Goal: Transaction & Acquisition: Purchase product/service

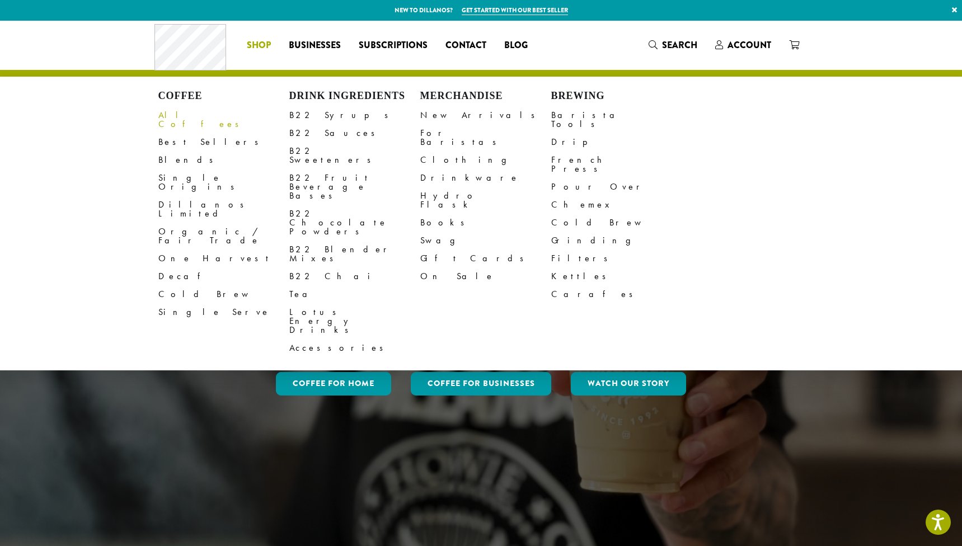
click at [191, 114] on link "All Coffees" at bounding box center [223, 119] width 131 height 27
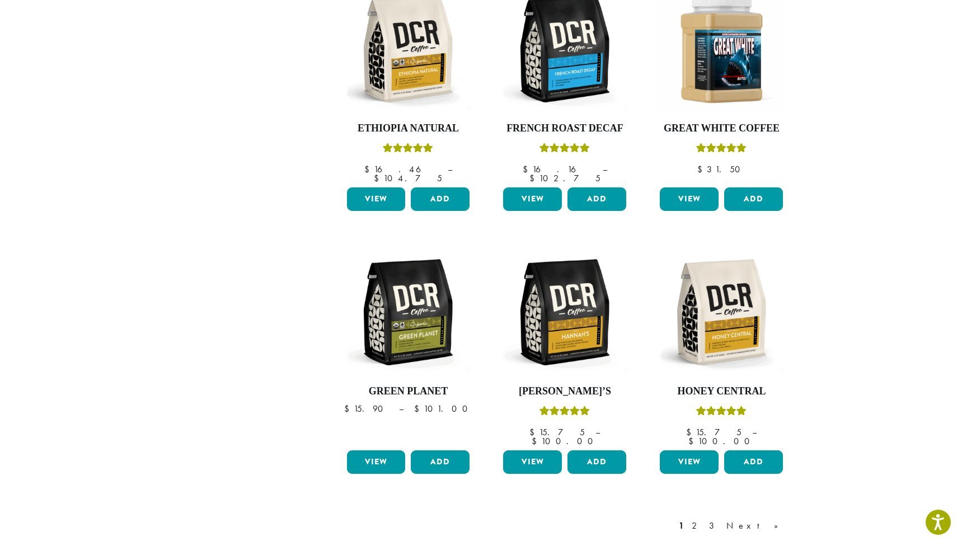
scroll to position [720, 0]
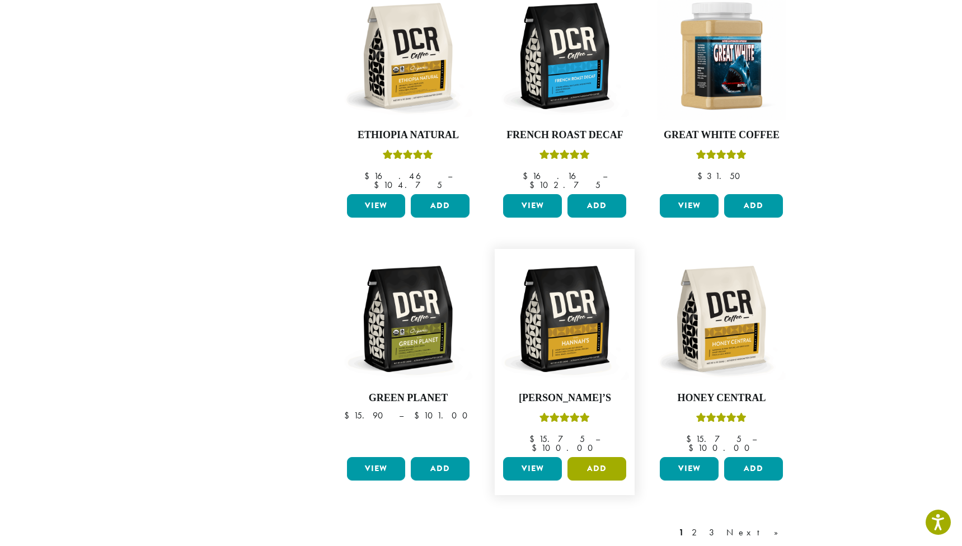
click at [592, 457] on button "Add" at bounding box center [597, 469] width 59 height 24
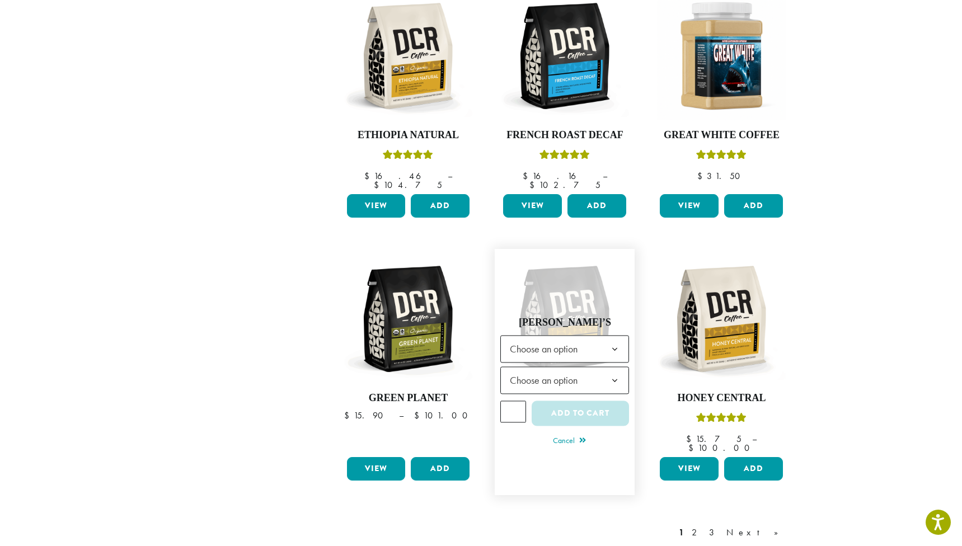
click at [515, 401] on input "*" at bounding box center [513, 411] width 26 height 21
type input "*"
click at [515, 401] on input "*" at bounding box center [513, 411] width 26 height 21
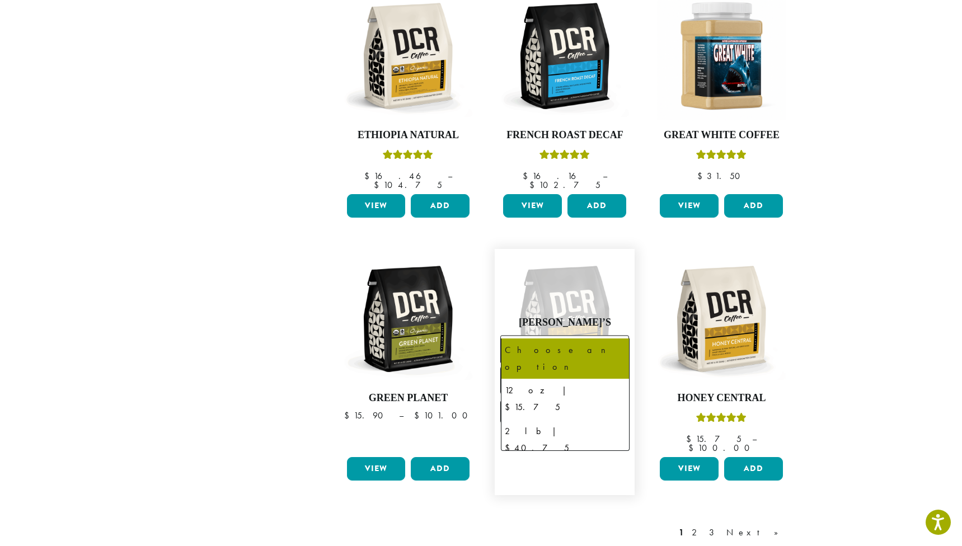
click at [616, 336] on b at bounding box center [614, 349] width 27 height 27
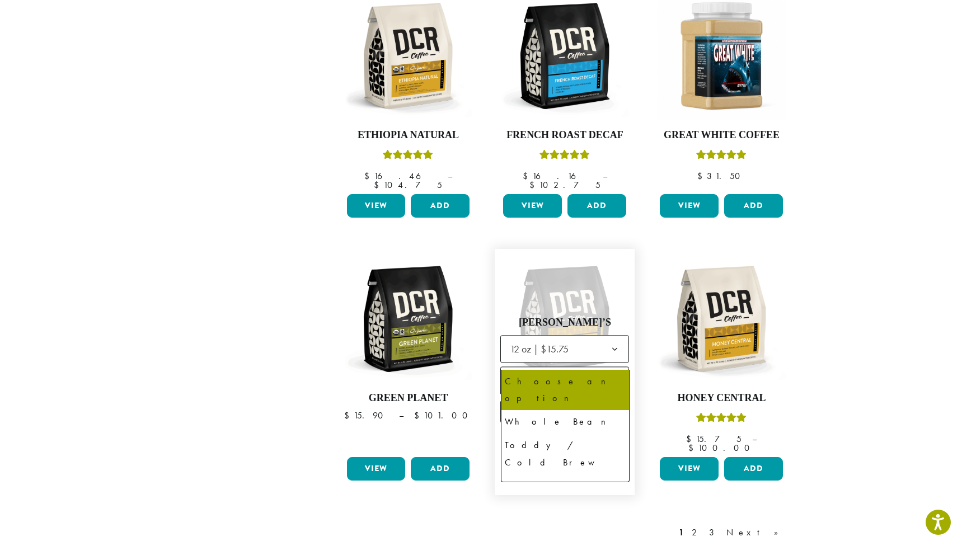
click at [573, 370] on span "Choose an option" at bounding box center [546, 381] width 83 height 22
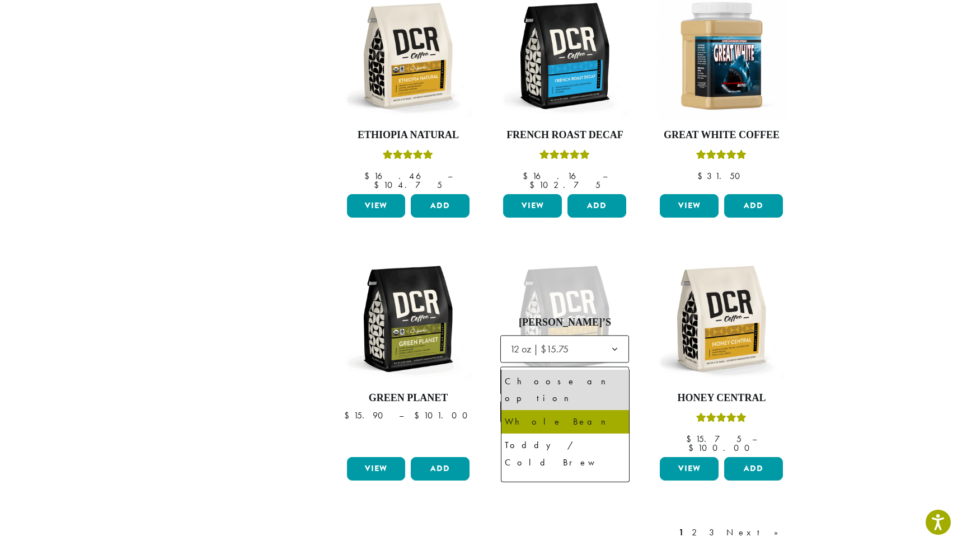
select select "*********"
select select "**********"
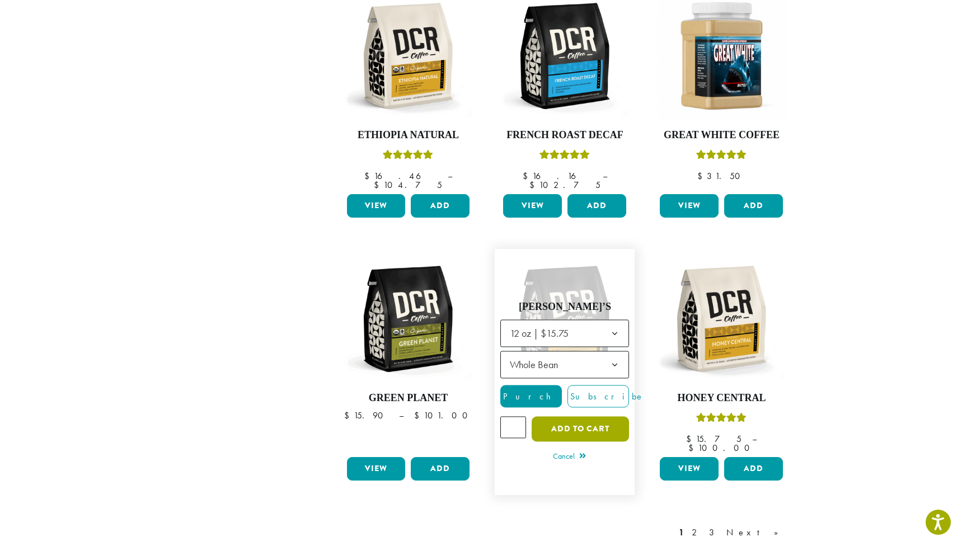
click at [564, 417] on button "Add to cart" at bounding box center [580, 429] width 97 height 25
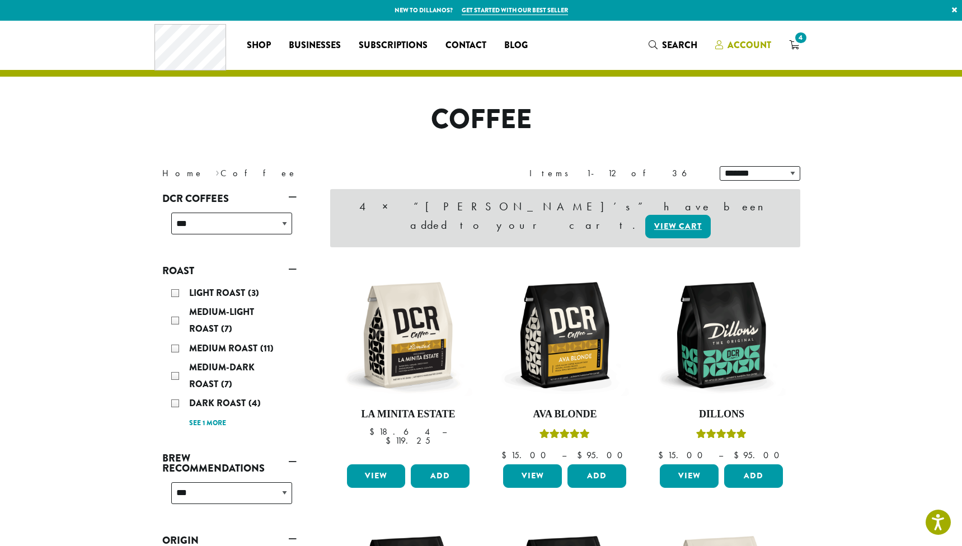
click at [747, 45] on span "Account" at bounding box center [750, 45] width 44 height 13
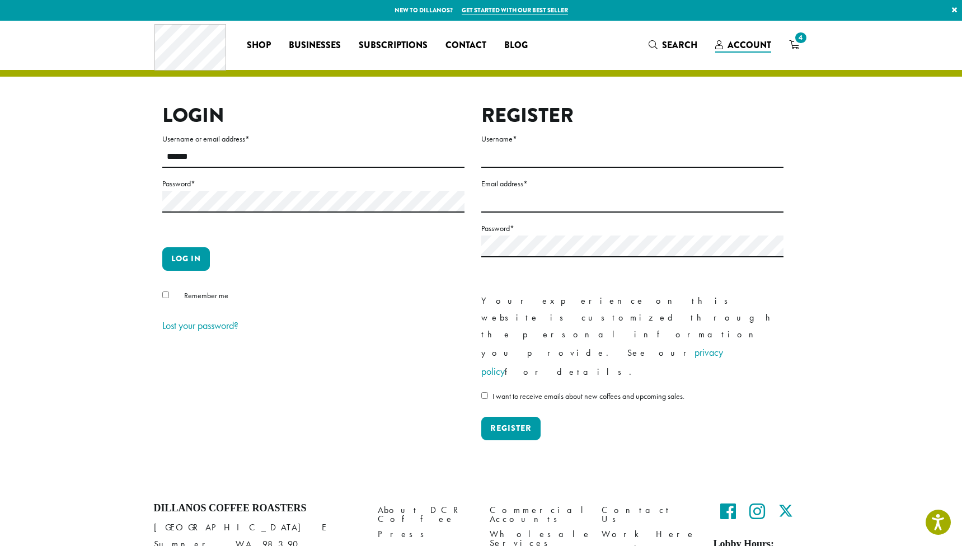
type input "******"
click at [194, 259] on button "Log in" at bounding box center [186, 259] width 48 height 24
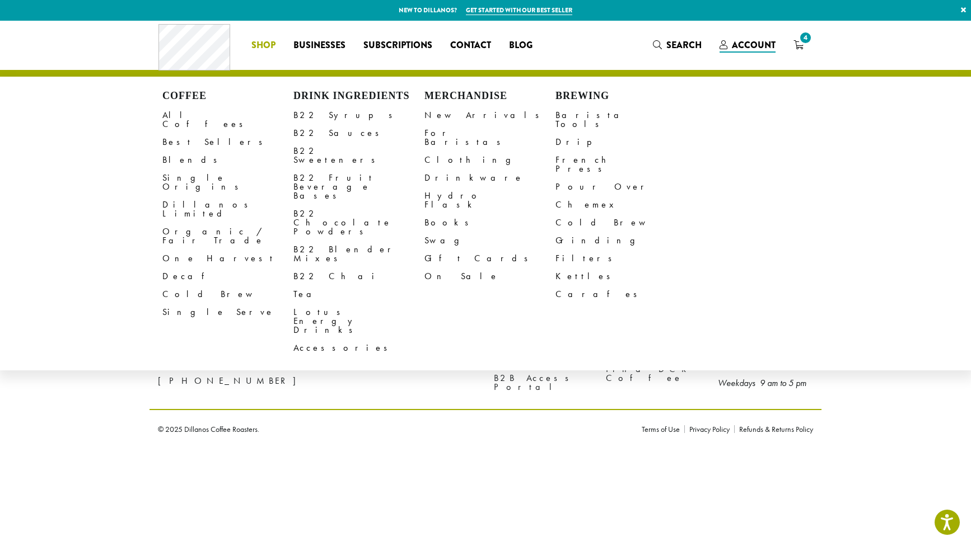
click at [254, 45] on span "Shop" at bounding box center [263, 46] width 24 height 14
click at [165, 118] on link "All Coffees" at bounding box center [227, 119] width 131 height 27
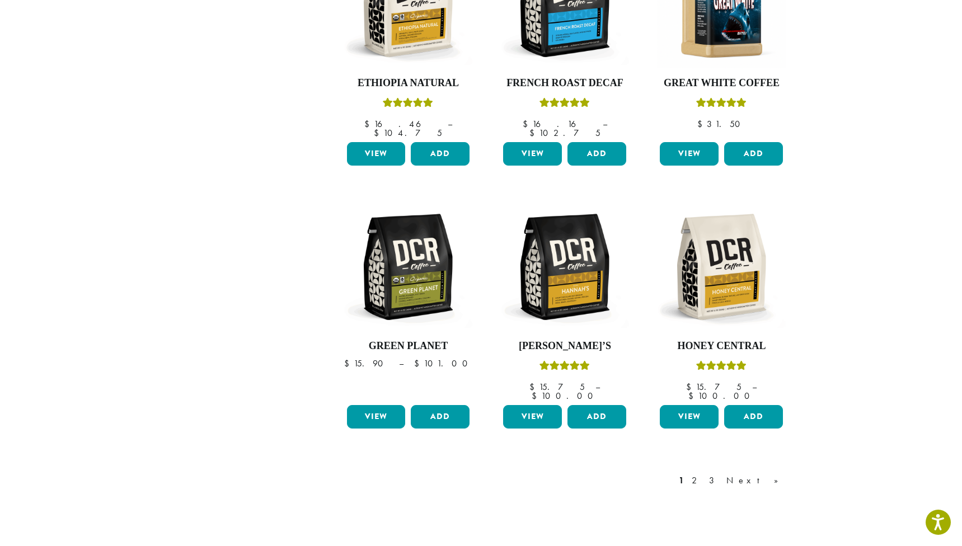
scroll to position [837, 0]
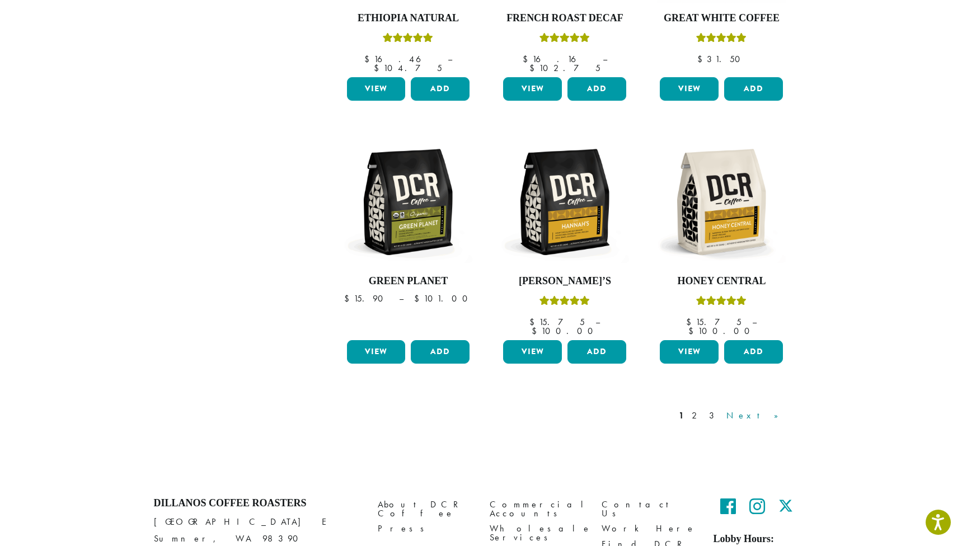
click at [773, 409] on link "Next »" at bounding box center [756, 415] width 64 height 13
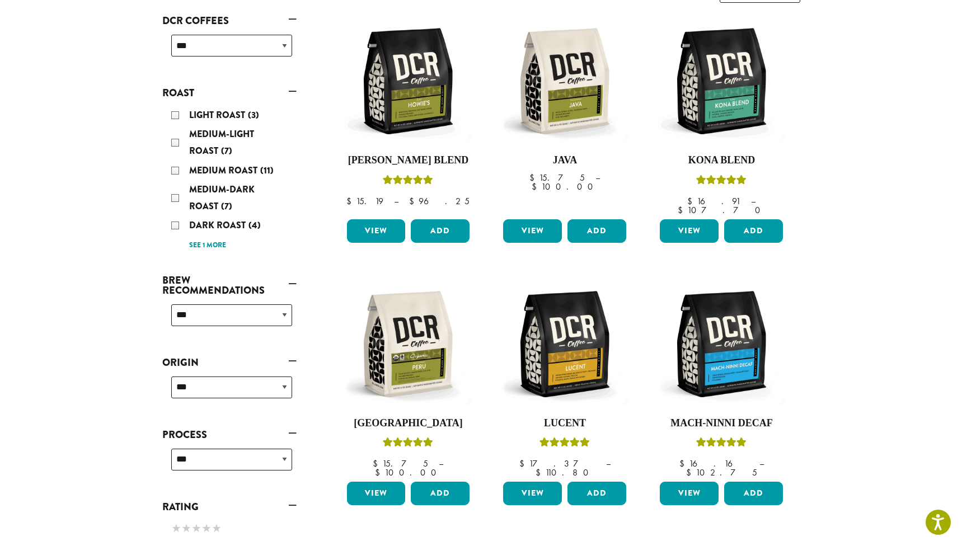
scroll to position [185, 0]
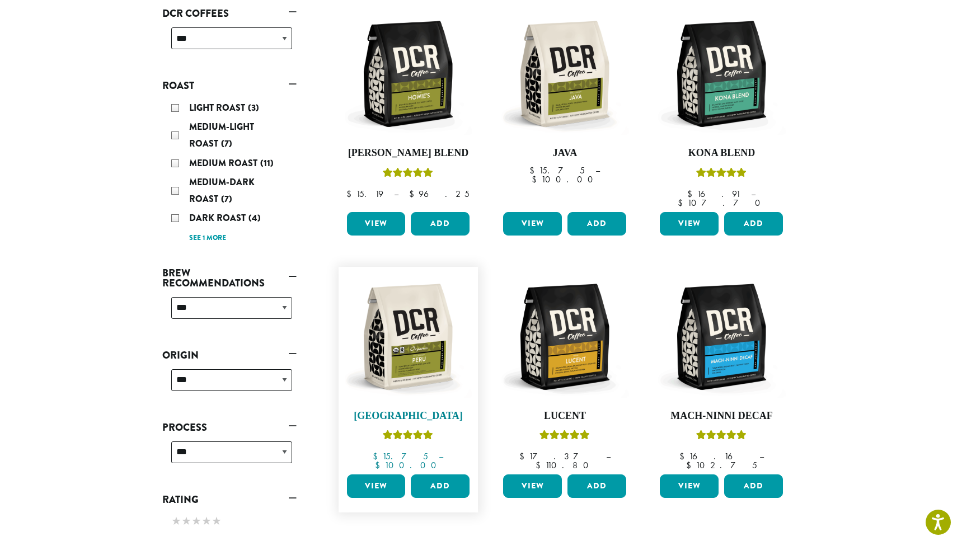
click at [414, 377] on img at bounding box center [408, 337] width 129 height 129
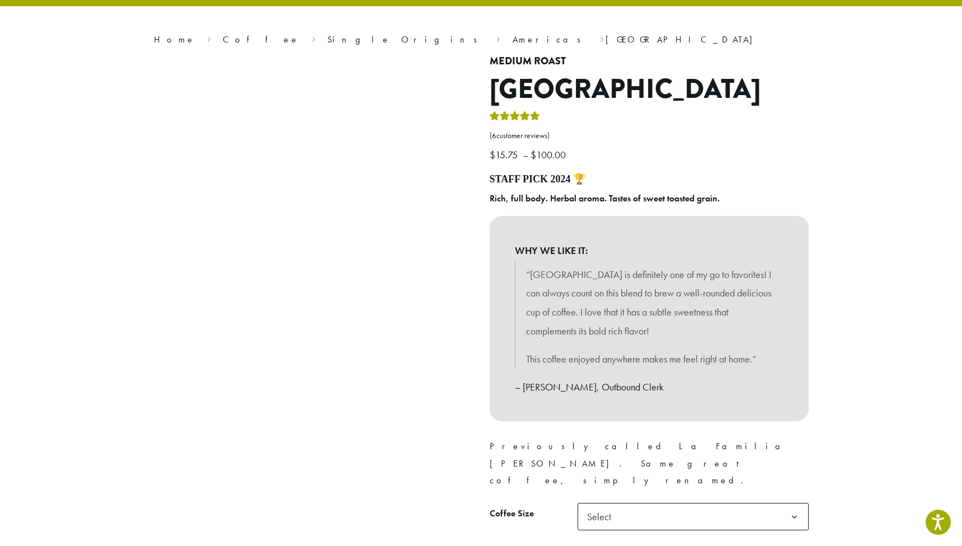
scroll to position [57, 0]
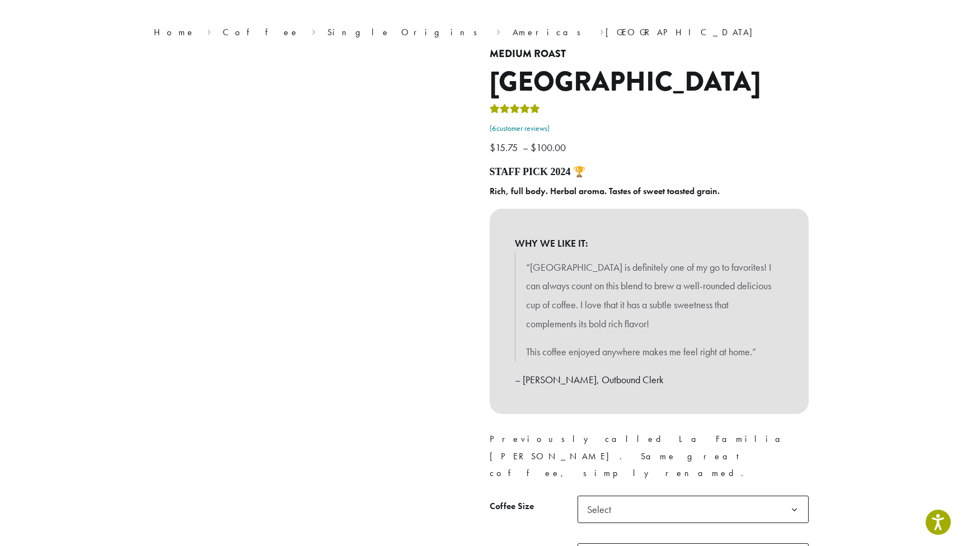
click at [515, 126] on link "( 6 customer reviews)" at bounding box center [649, 128] width 319 height 11
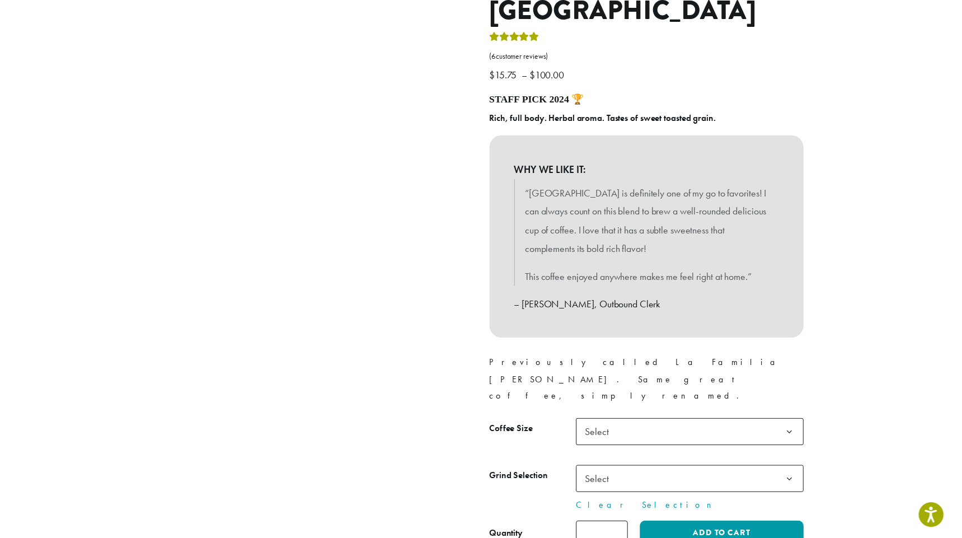
scroll to position [292, 0]
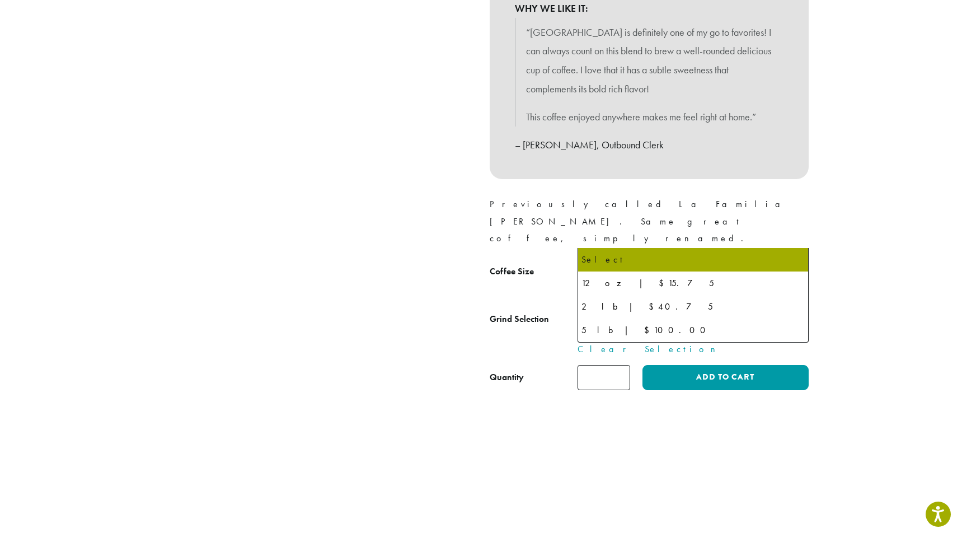
click at [648, 261] on span "Select" at bounding box center [693, 274] width 231 height 27
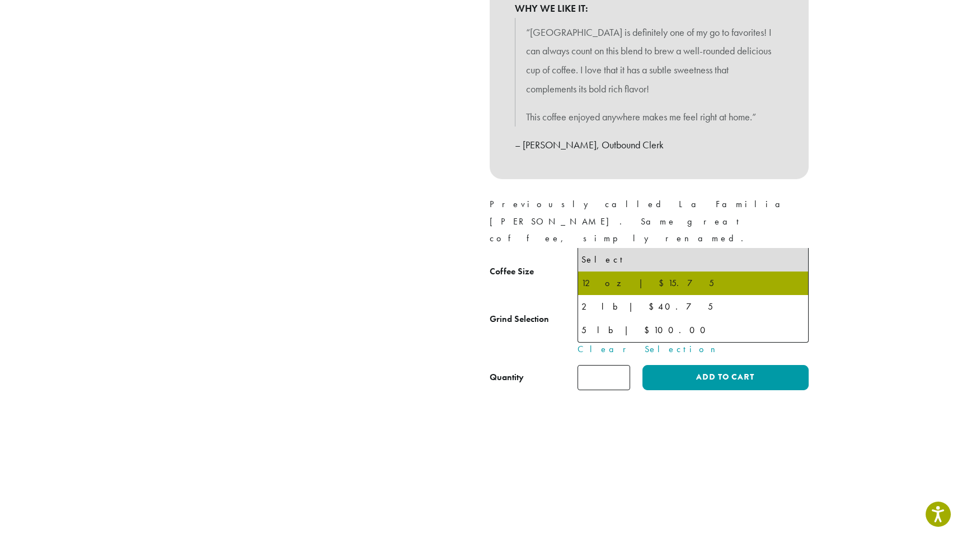
select select "*********"
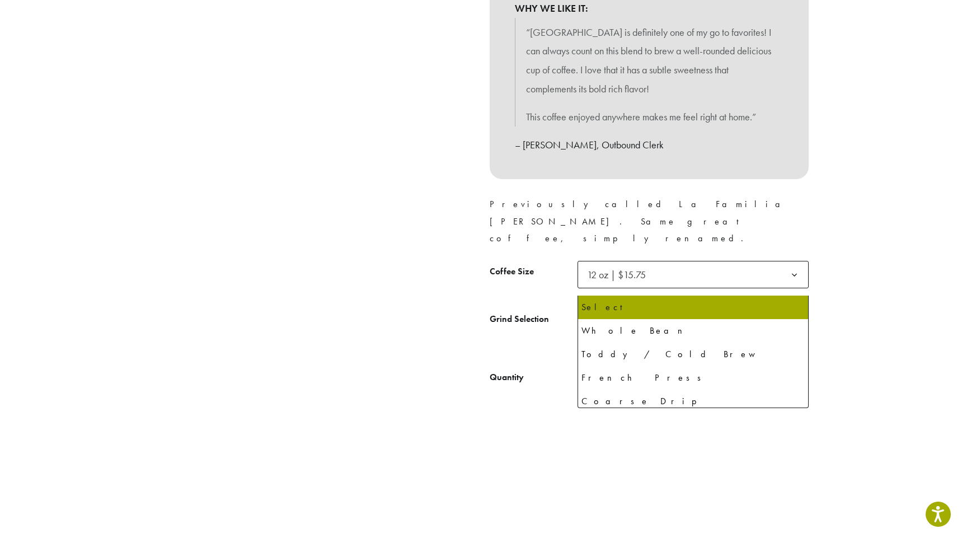
click at [631, 308] on span "Select" at bounding box center [693, 321] width 231 height 27
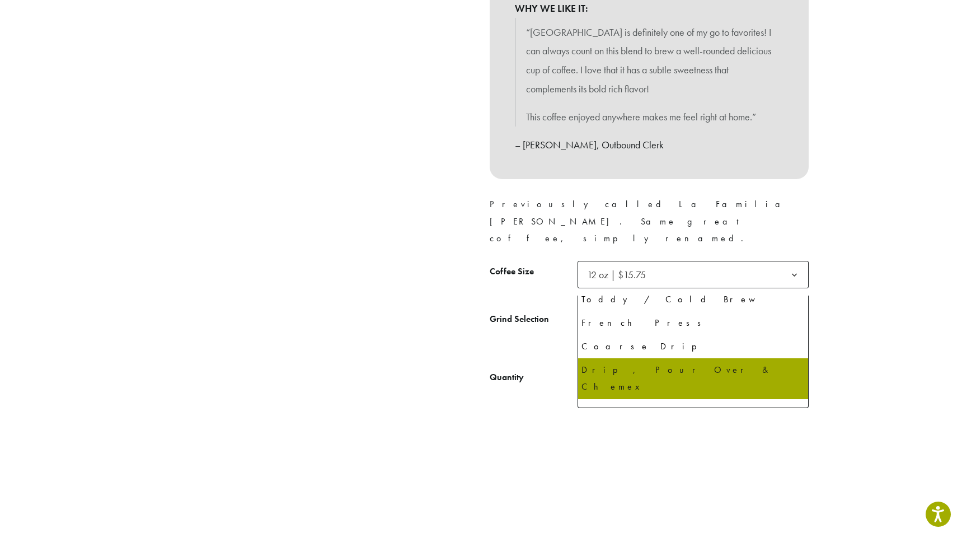
scroll to position [68, 0]
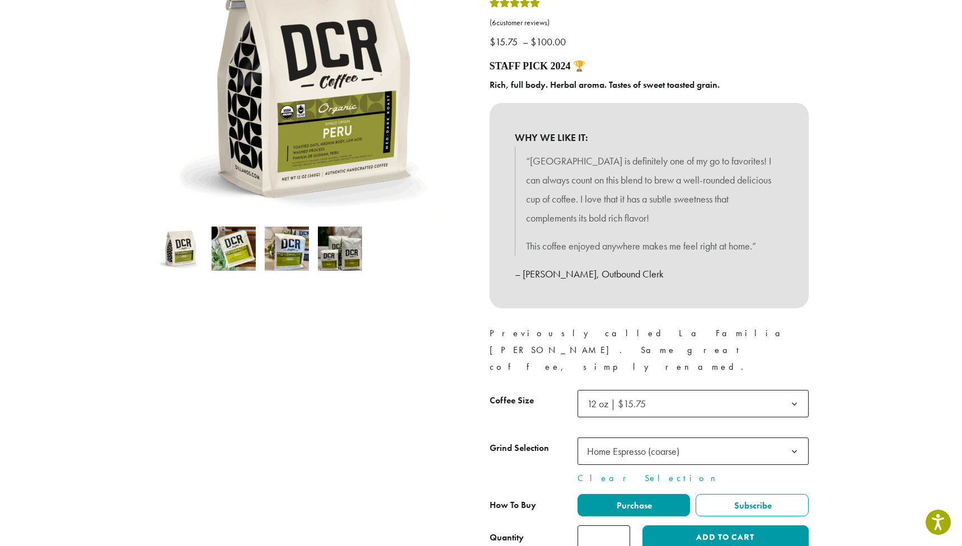
scroll to position [271, 0]
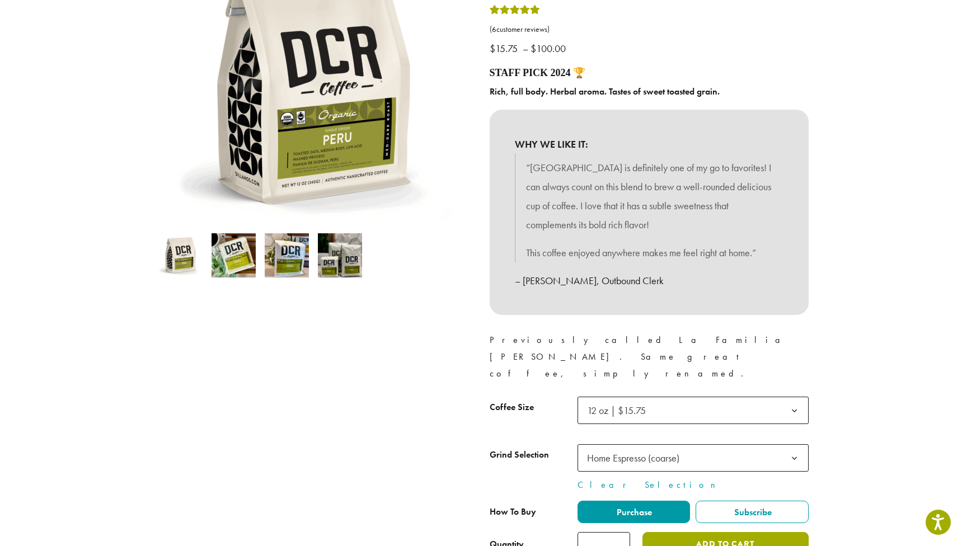
click at [706, 532] on button "Add to cart" at bounding box center [726, 544] width 166 height 25
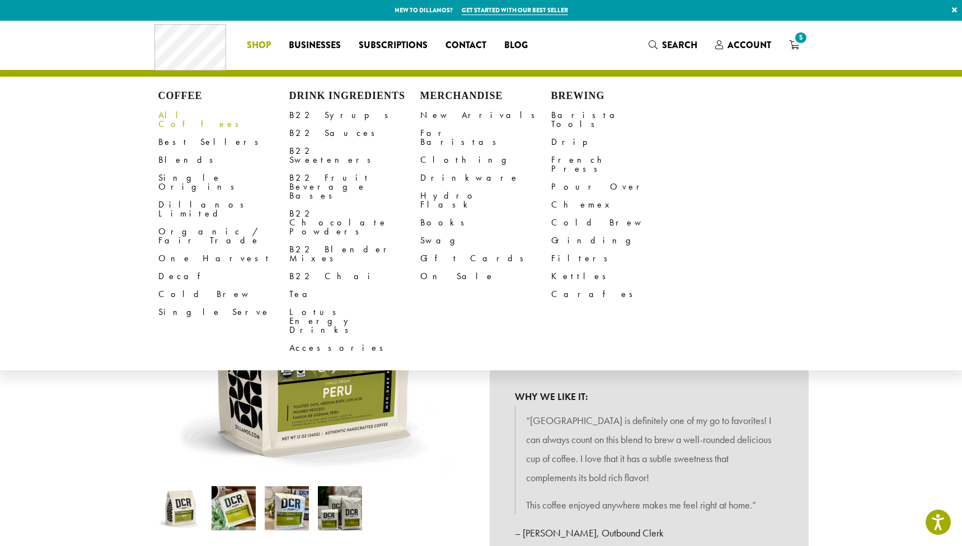
click at [173, 114] on link "All Coffees" at bounding box center [223, 119] width 131 height 27
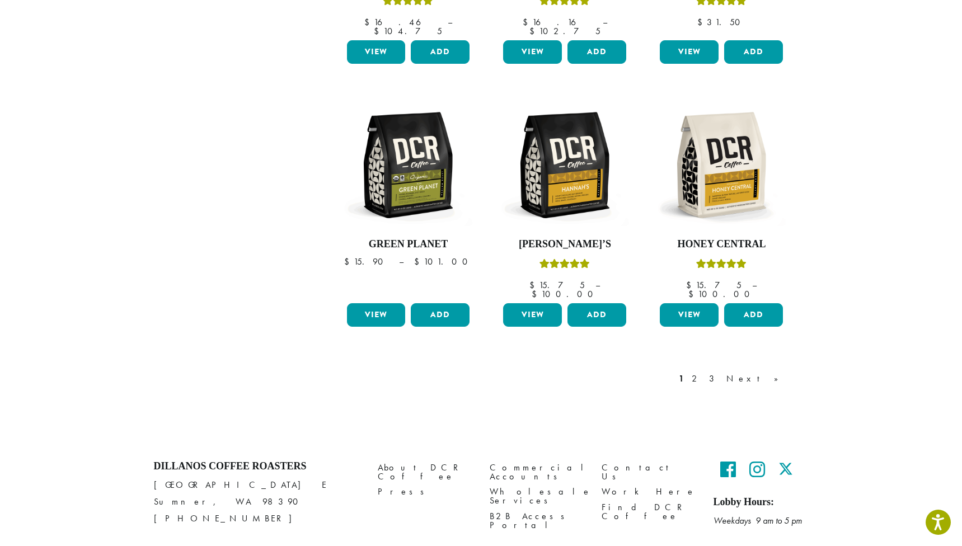
scroll to position [847, 0]
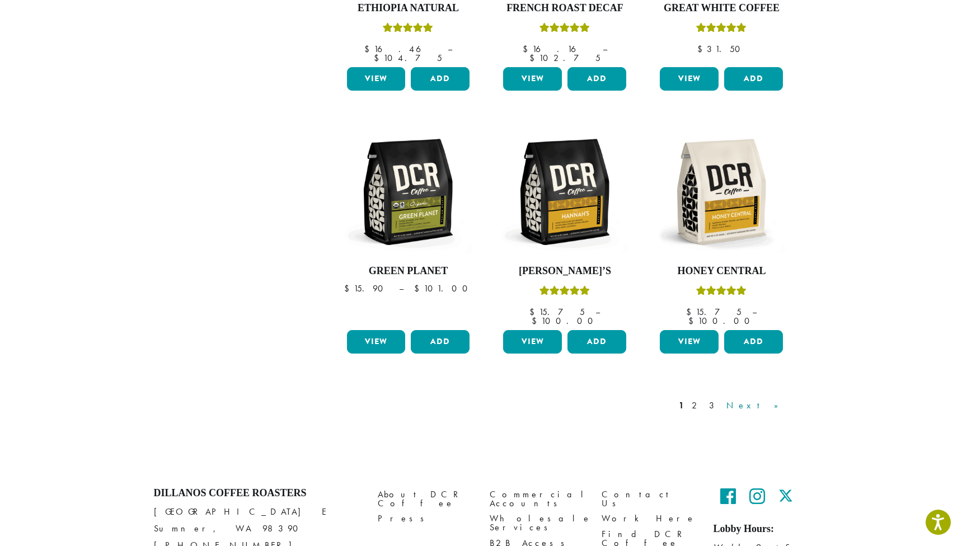
click at [776, 399] on link "Next »" at bounding box center [756, 405] width 64 height 13
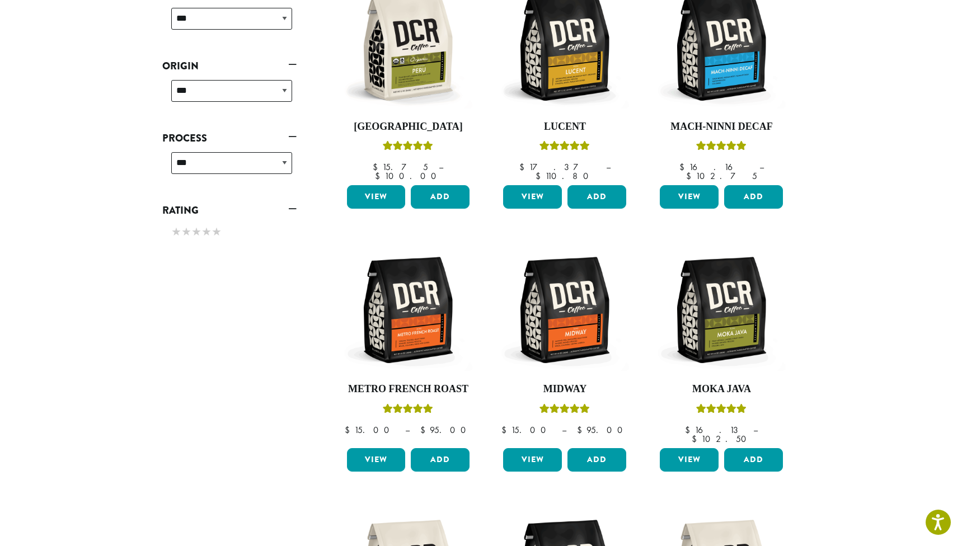
scroll to position [489, 0]
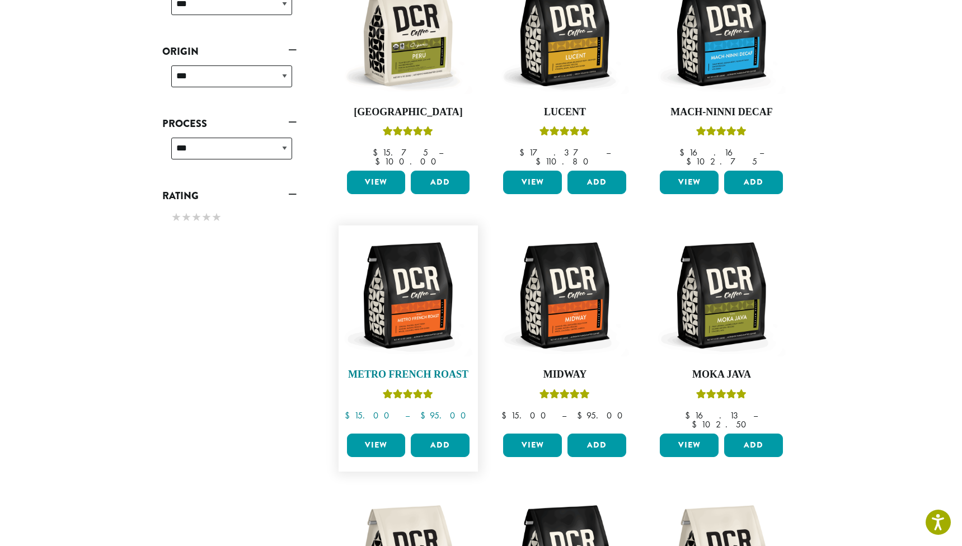
click at [397, 293] on img at bounding box center [408, 295] width 129 height 129
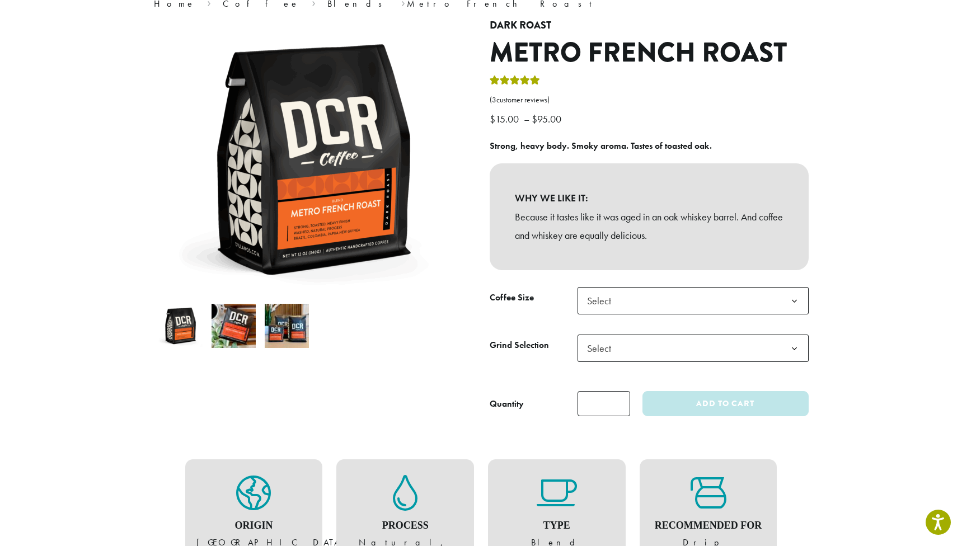
scroll to position [121, 0]
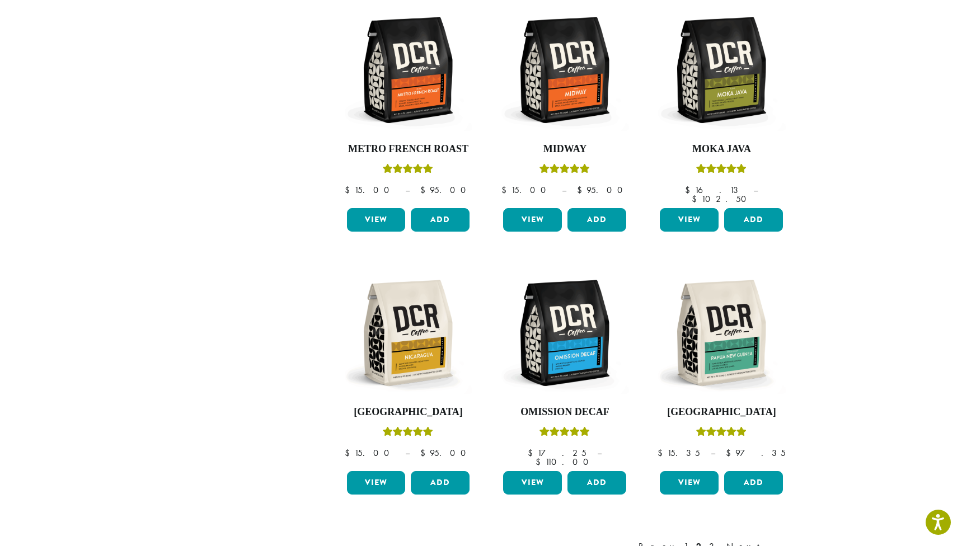
scroll to position [732, 0]
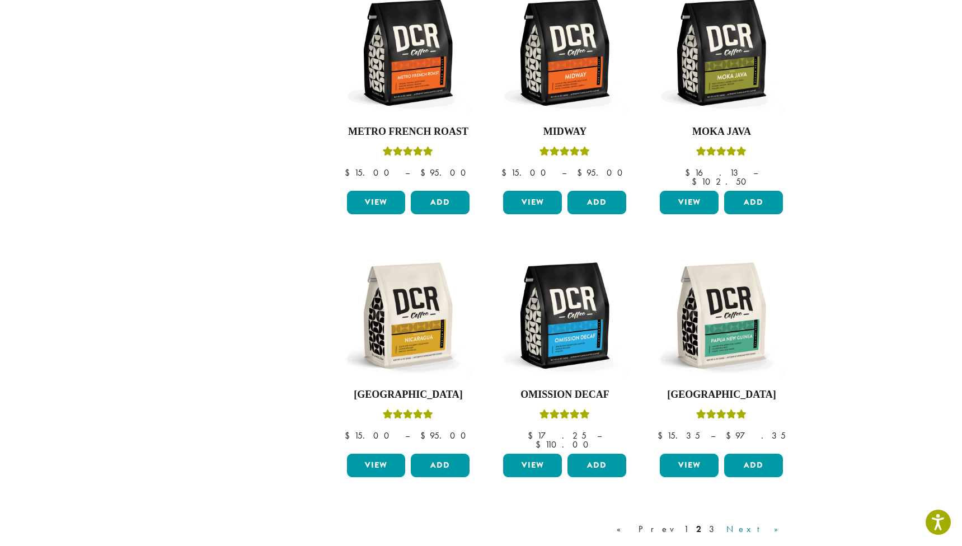
click at [773, 523] on link "Next »" at bounding box center [756, 529] width 64 height 13
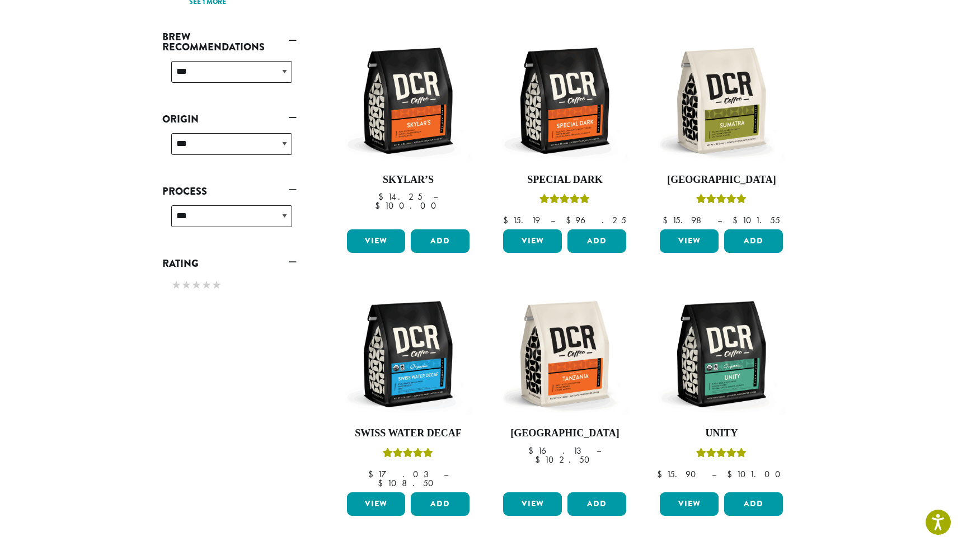
scroll to position [407, 0]
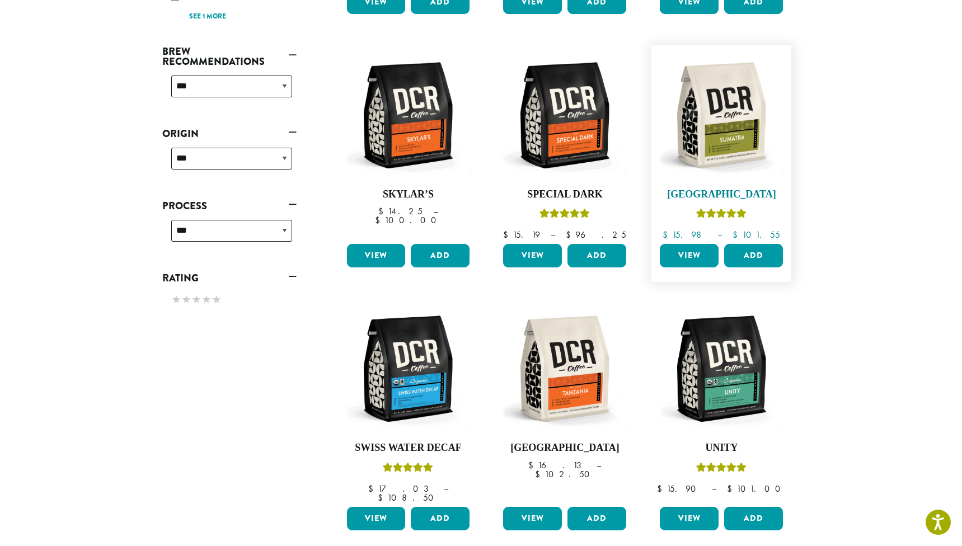
click at [723, 124] on img at bounding box center [721, 115] width 129 height 129
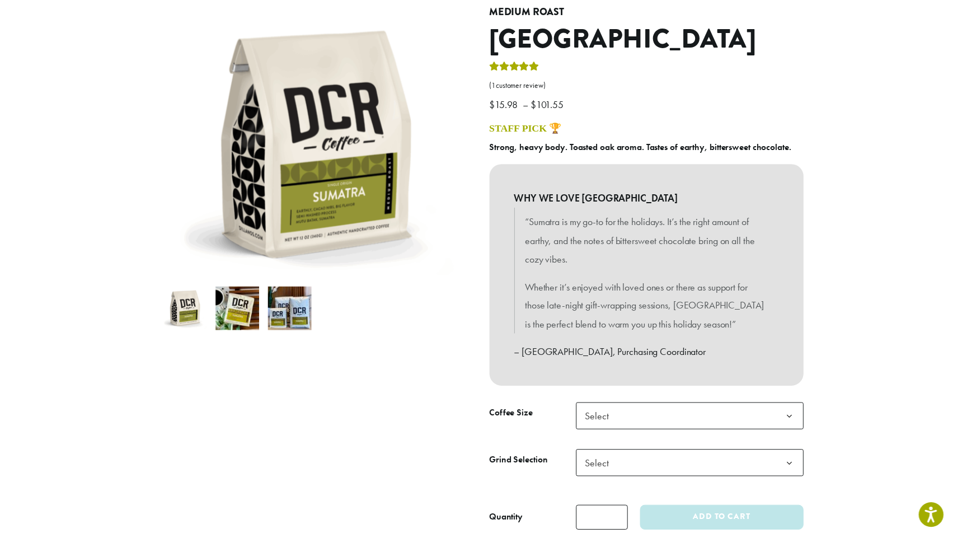
scroll to position [134, 0]
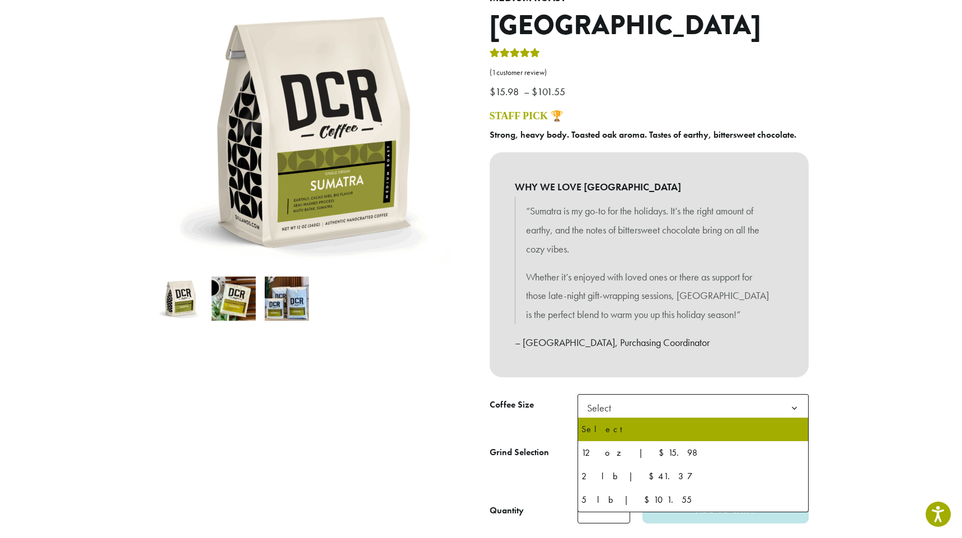
click at [676, 400] on span "Select" at bounding box center [693, 407] width 231 height 27
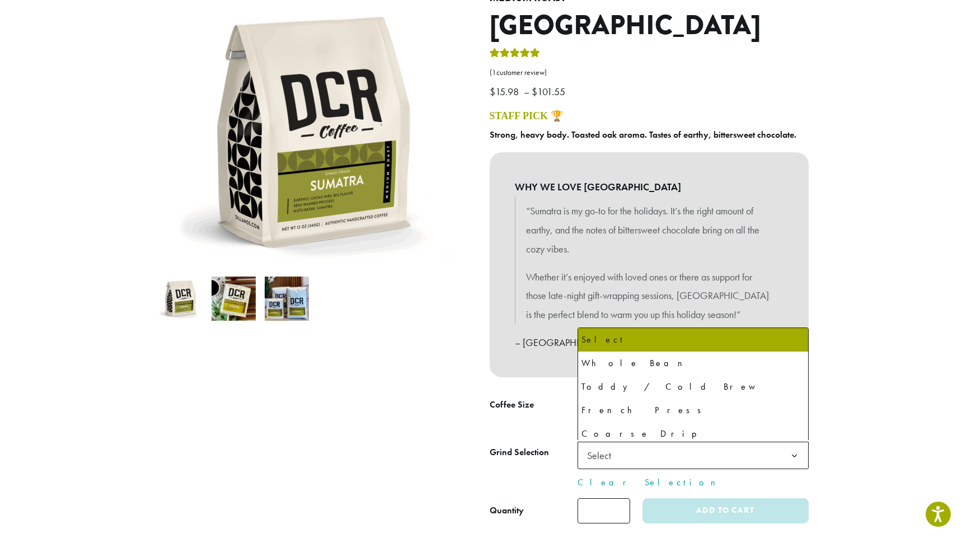
click at [652, 453] on span "Select" at bounding box center [693, 455] width 231 height 27
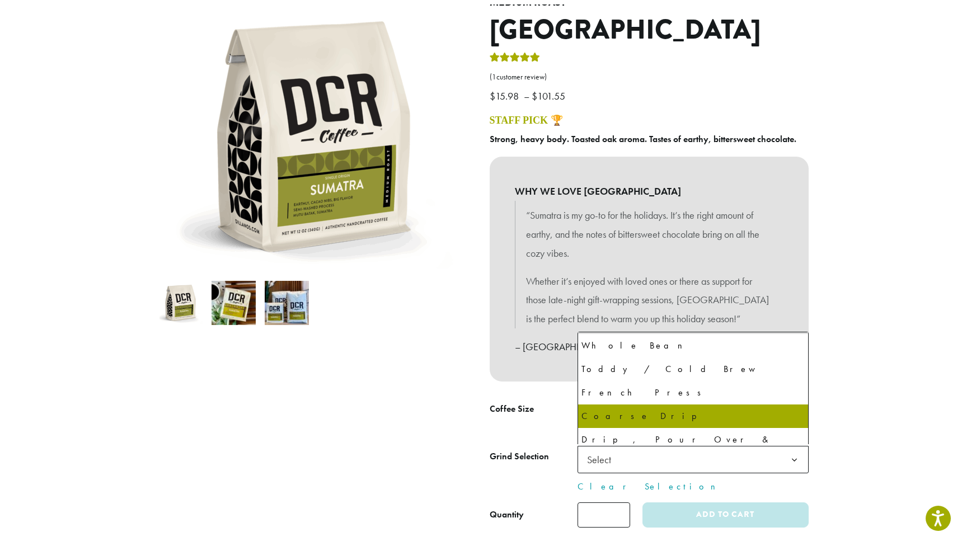
scroll to position [36, 0]
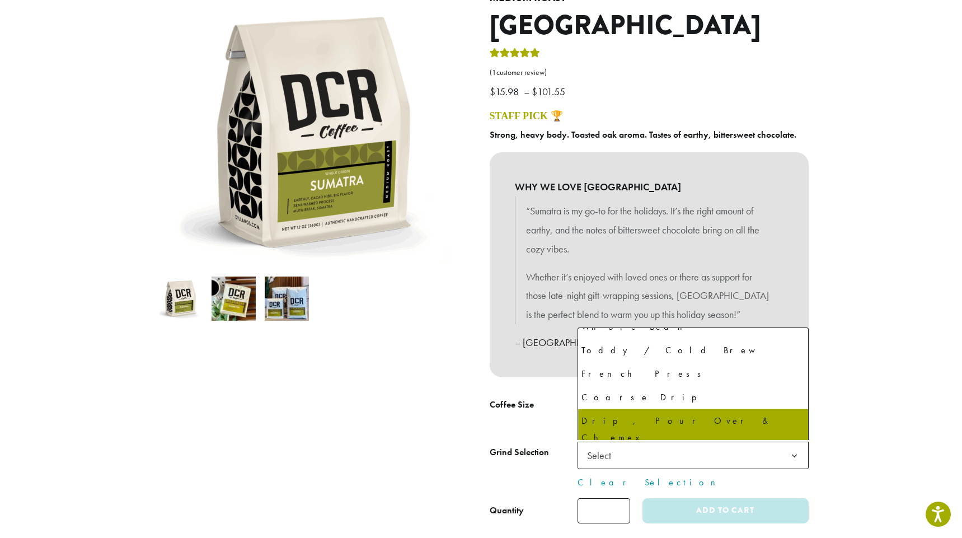
select select "*********"
select select "**********"
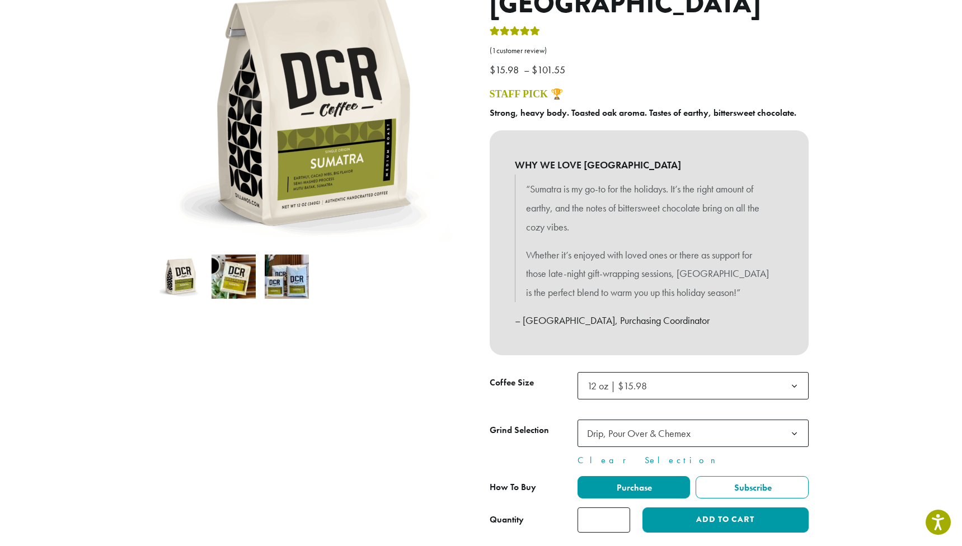
scroll to position [190, 0]
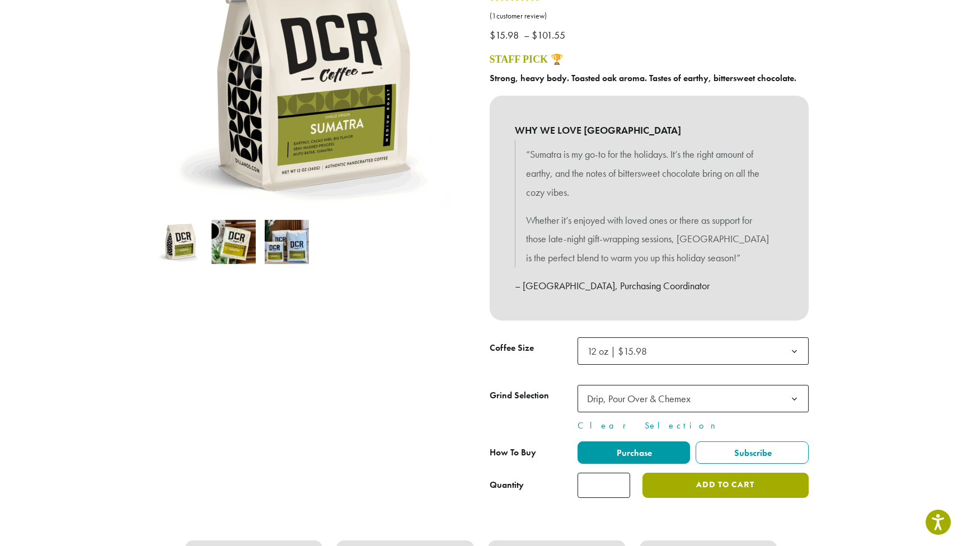
click at [730, 488] on button "Add to cart" at bounding box center [726, 485] width 166 height 25
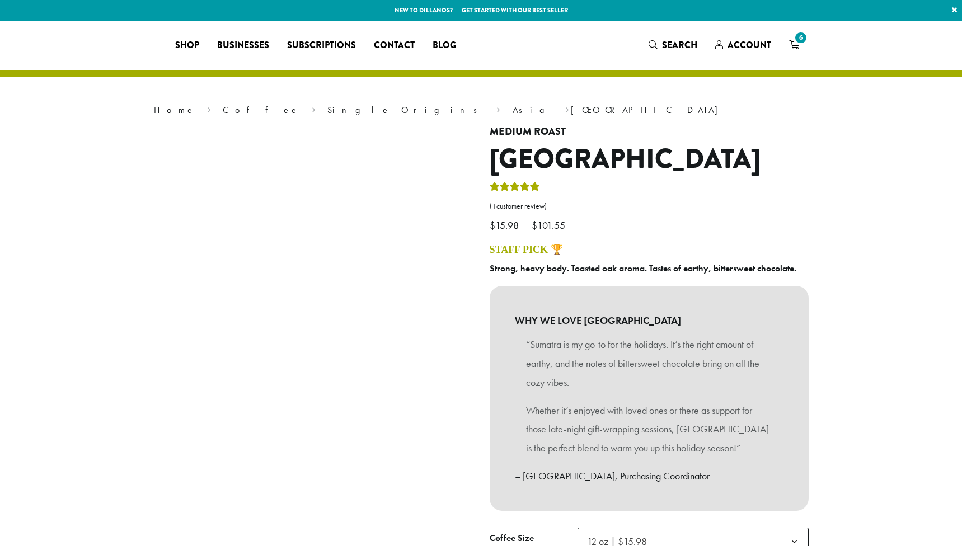
select select "*********"
select select "**********"
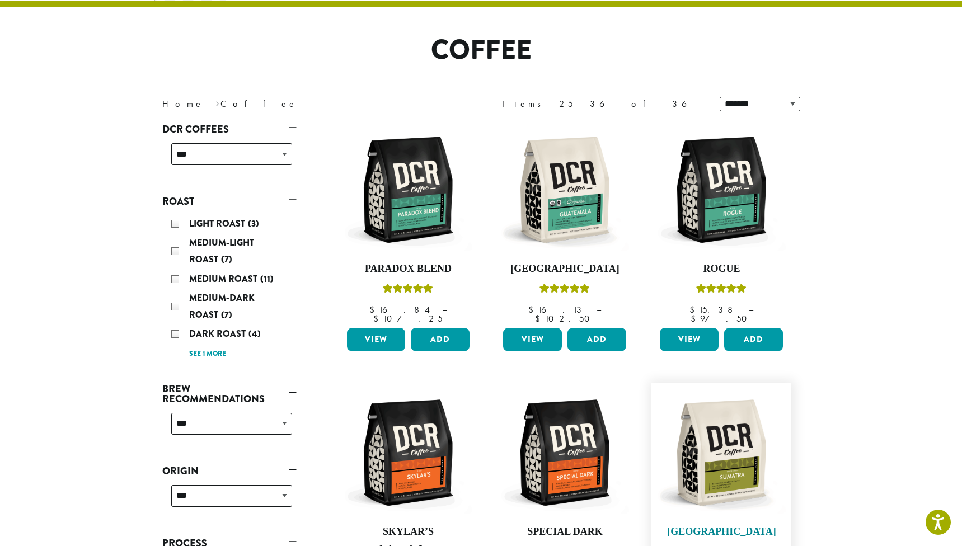
scroll to position [62, 0]
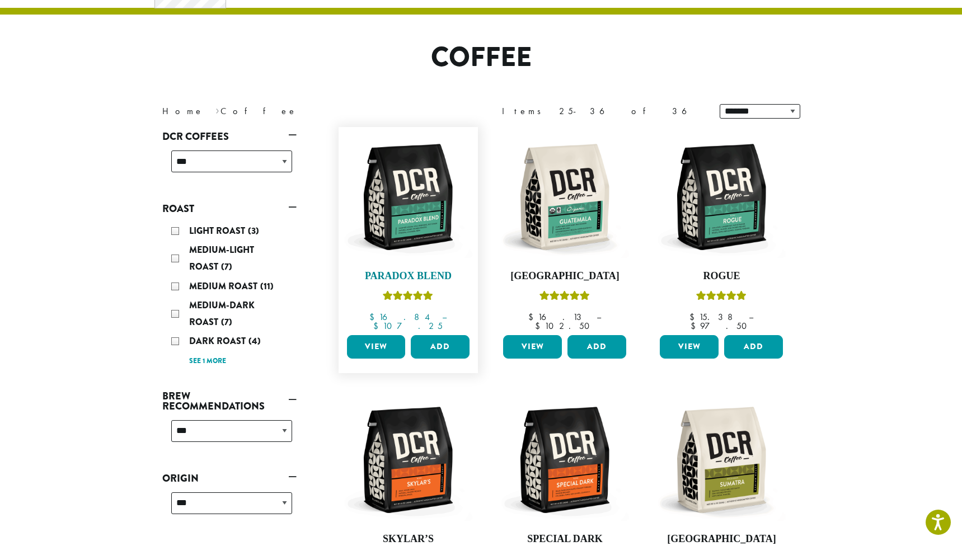
click at [418, 230] on img at bounding box center [408, 197] width 129 height 129
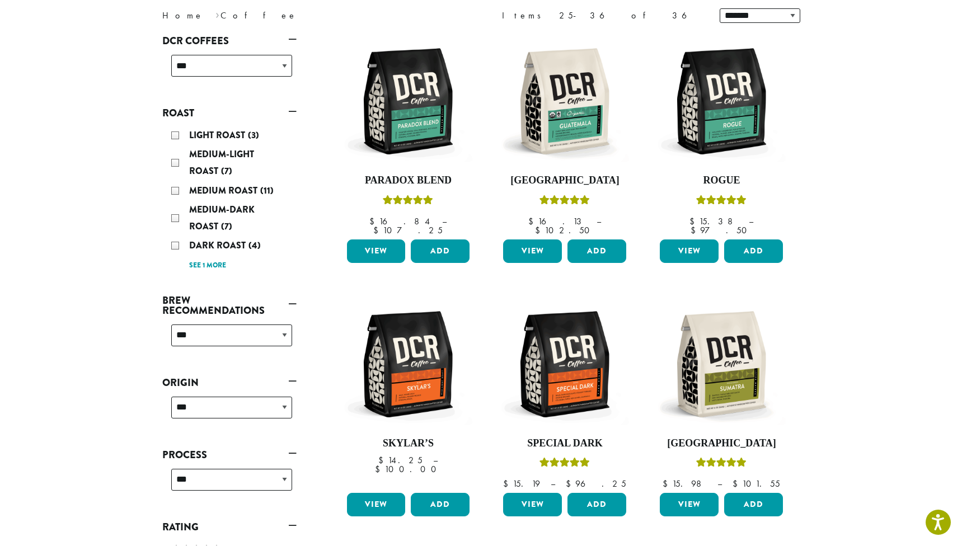
scroll to position [198, 0]
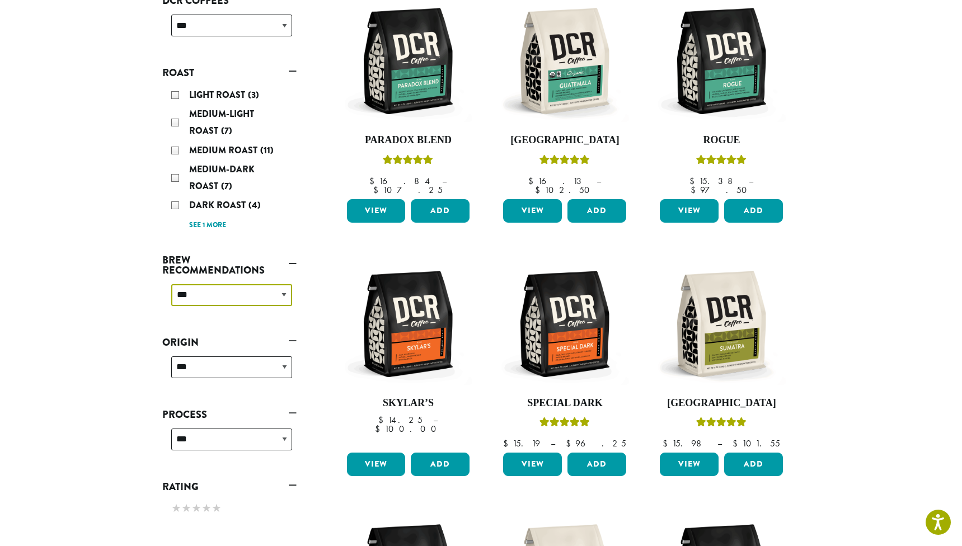
select select "********"
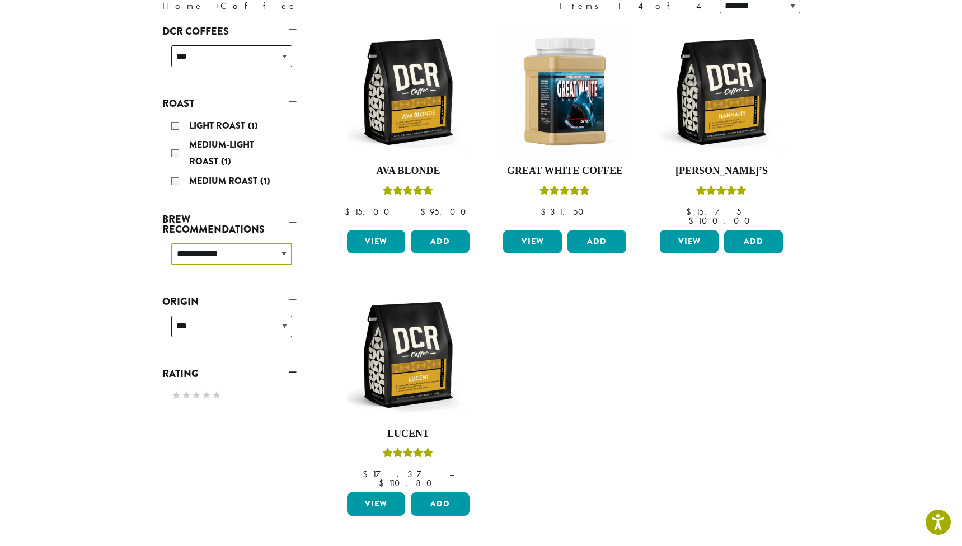
scroll to position [161, 0]
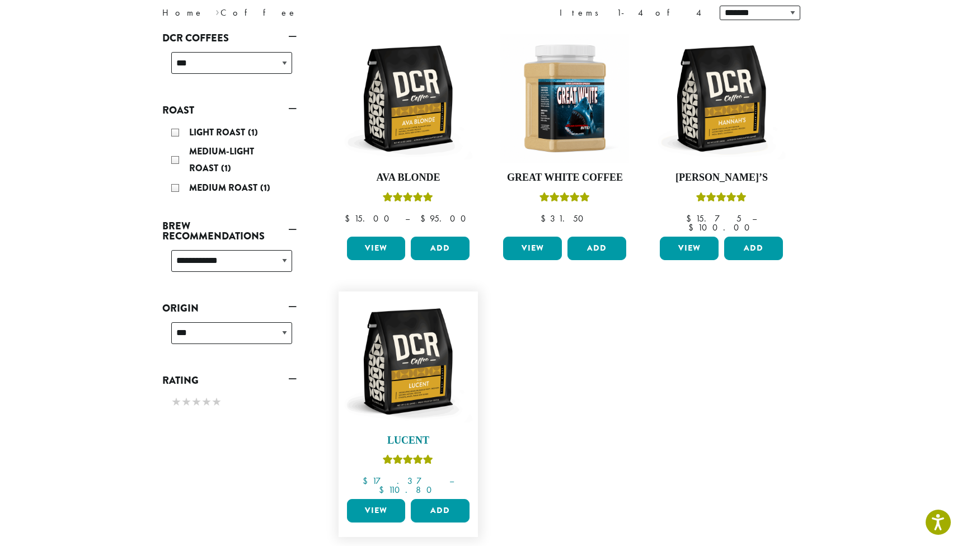
click at [425, 379] on img at bounding box center [408, 361] width 129 height 129
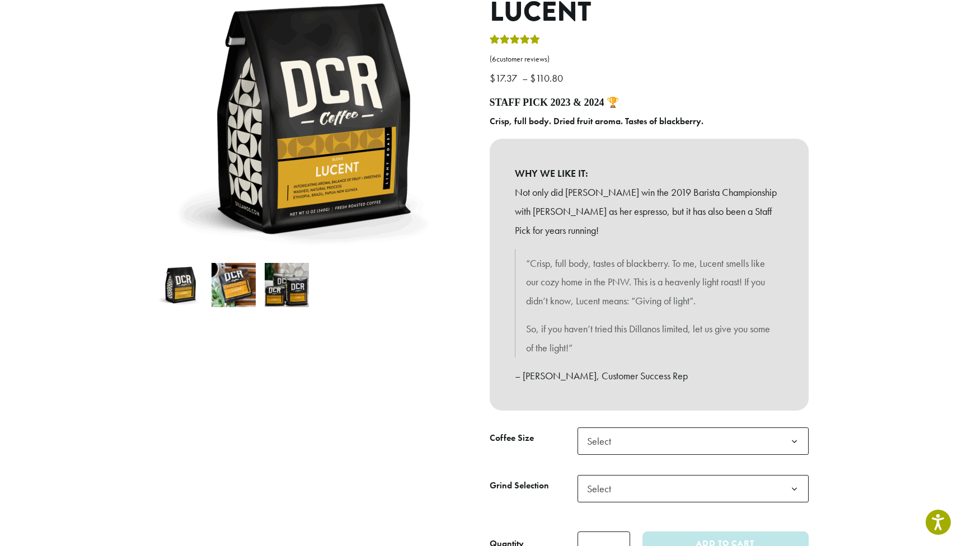
scroll to position [176, 0]
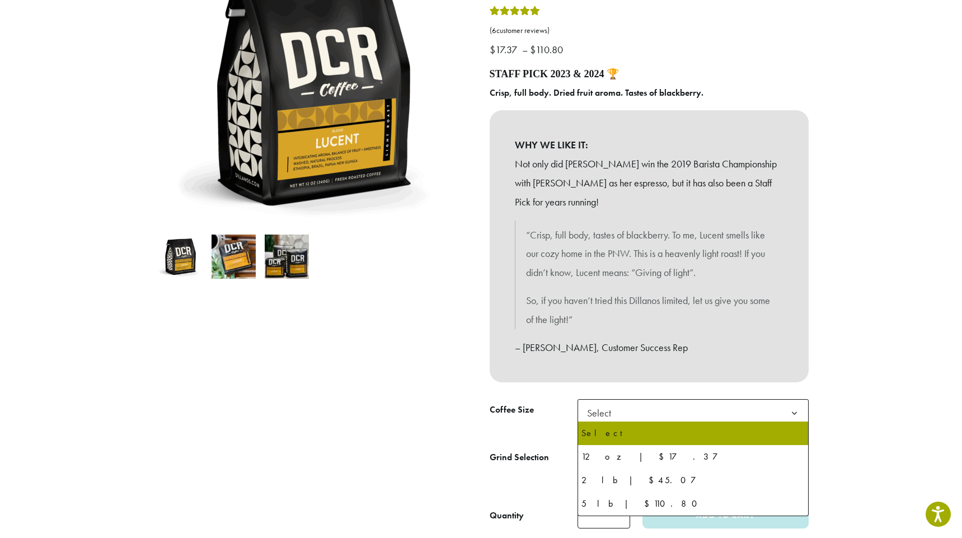
click at [660, 414] on span "Select" at bounding box center [693, 412] width 231 height 27
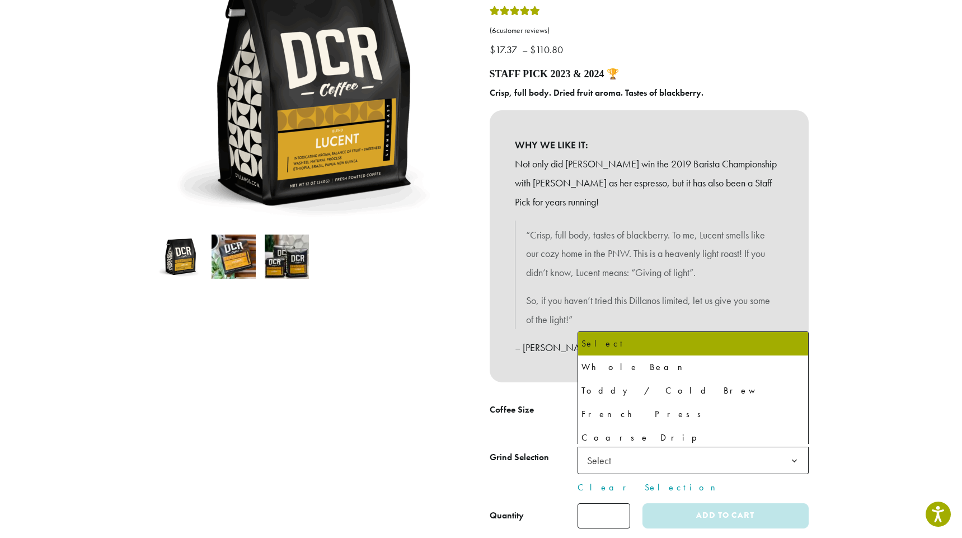
click at [645, 454] on span "Select" at bounding box center [693, 460] width 231 height 27
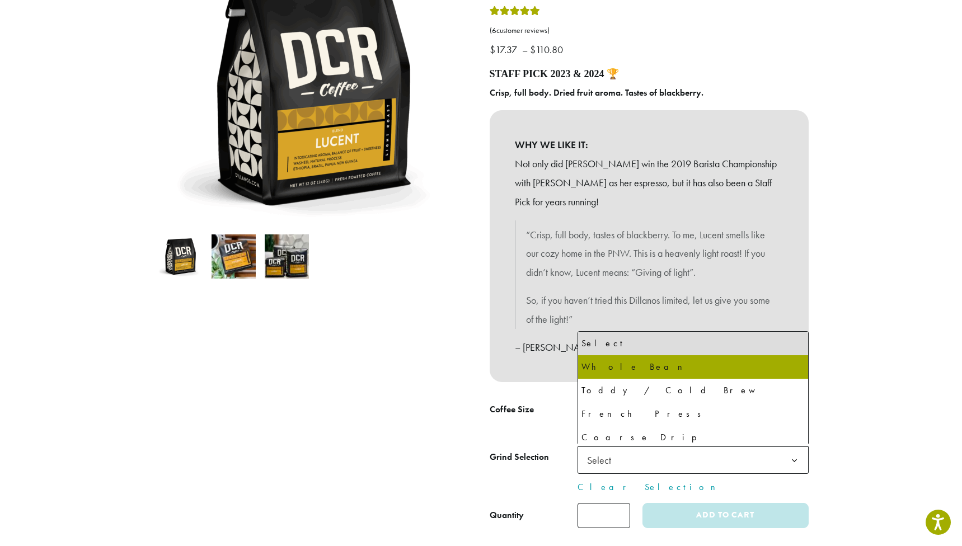
select select "*********"
select select "**********"
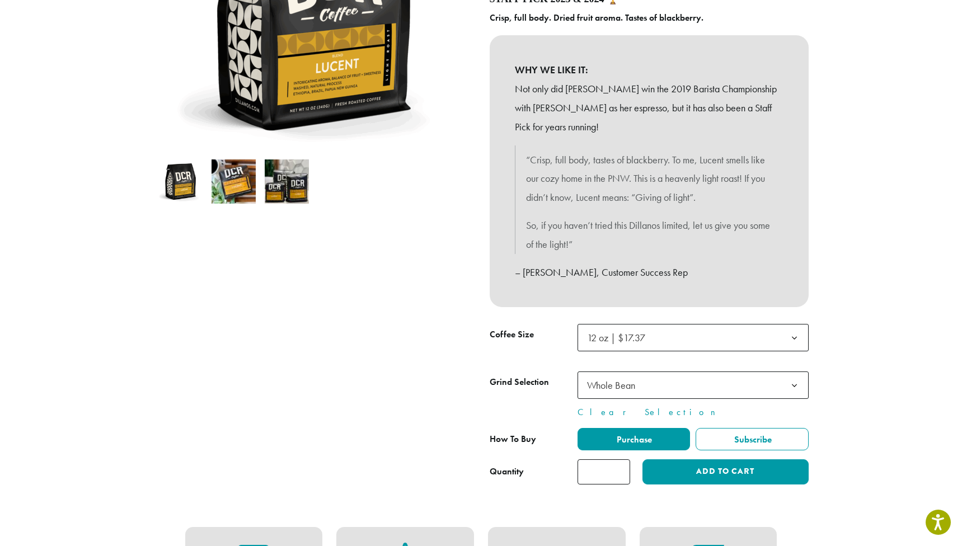
scroll to position [258, 0]
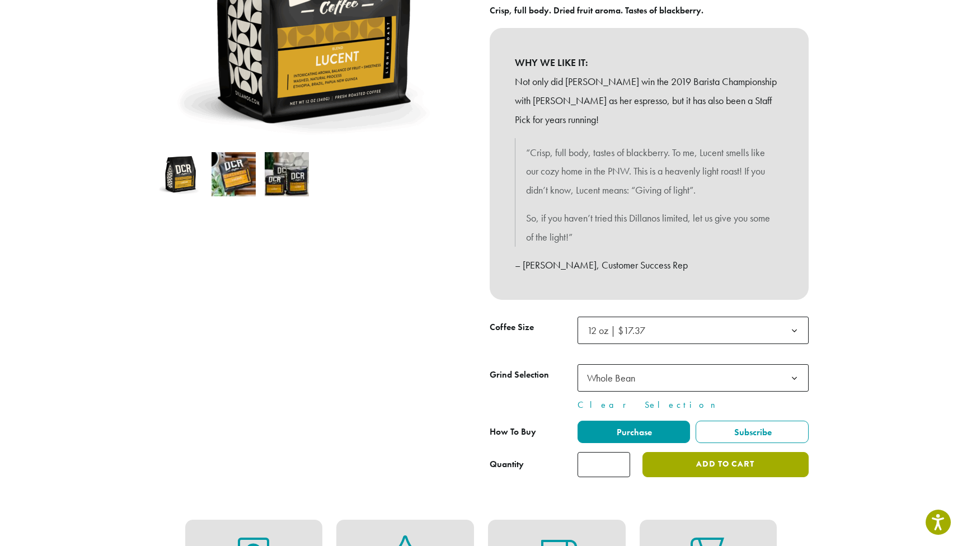
click at [709, 454] on button "Add to cart" at bounding box center [726, 464] width 166 height 25
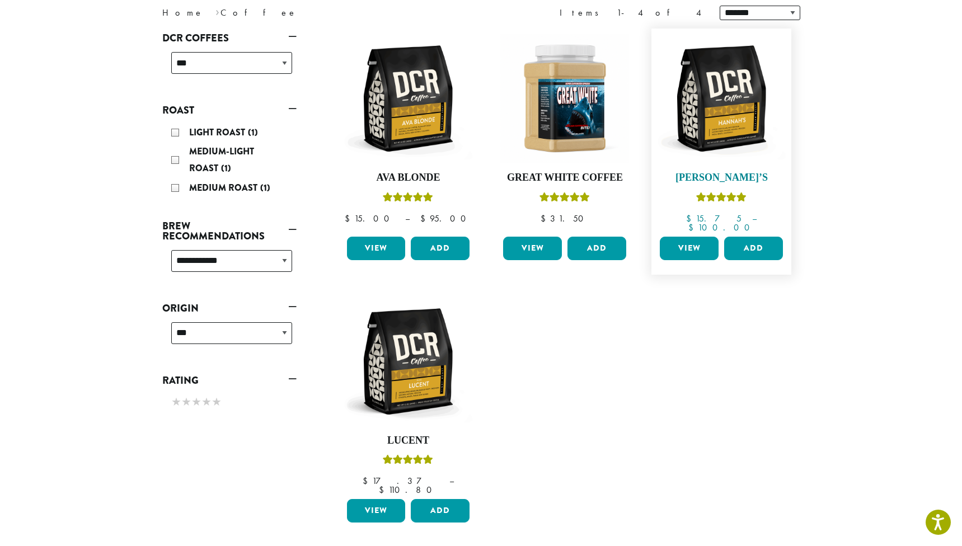
click at [730, 129] on img at bounding box center [721, 98] width 129 height 129
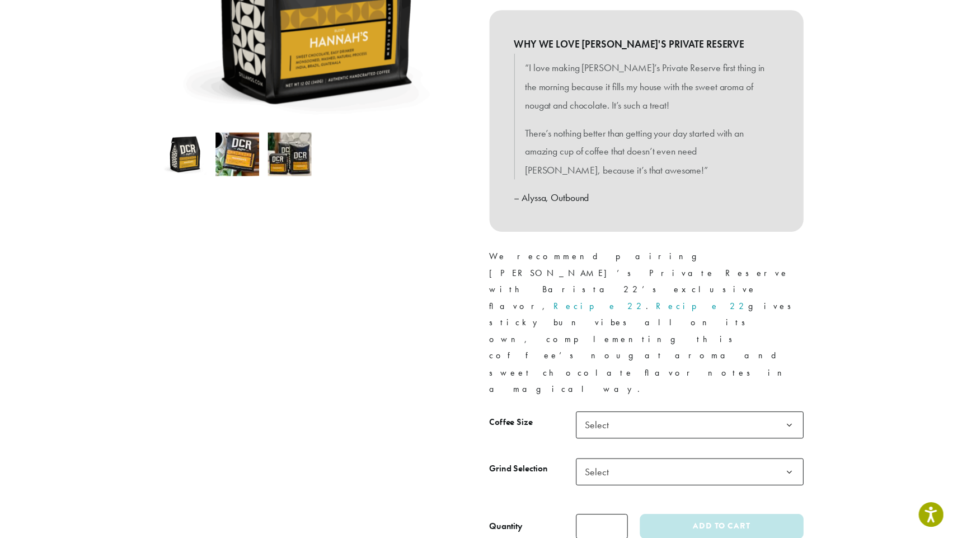
scroll to position [269, 0]
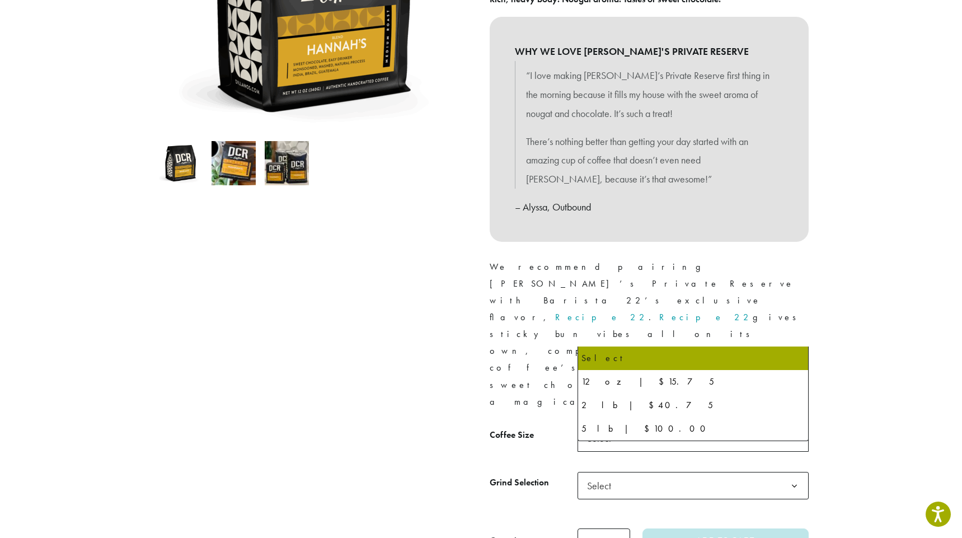
click at [664, 424] on span "Select" at bounding box center [693, 437] width 231 height 27
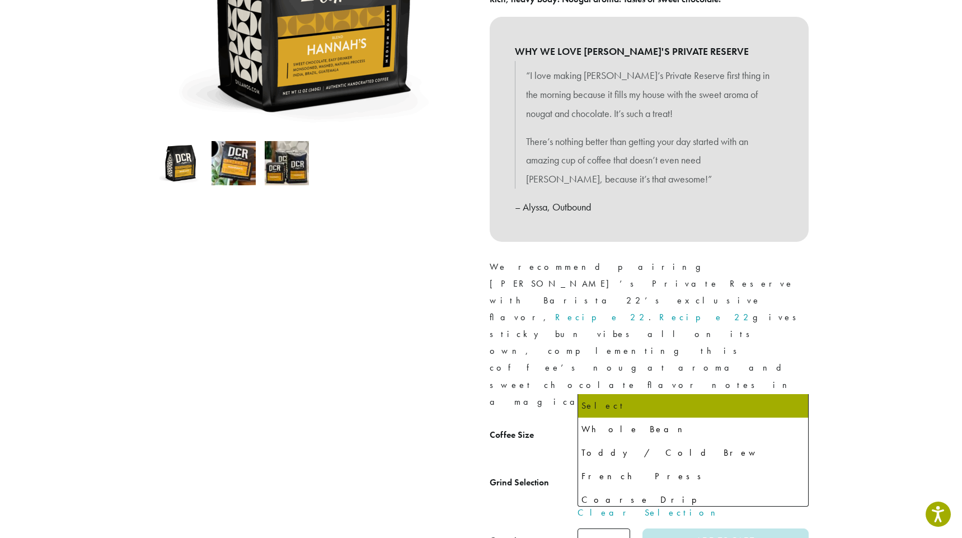
click at [637, 472] on span "Select" at bounding box center [693, 485] width 231 height 27
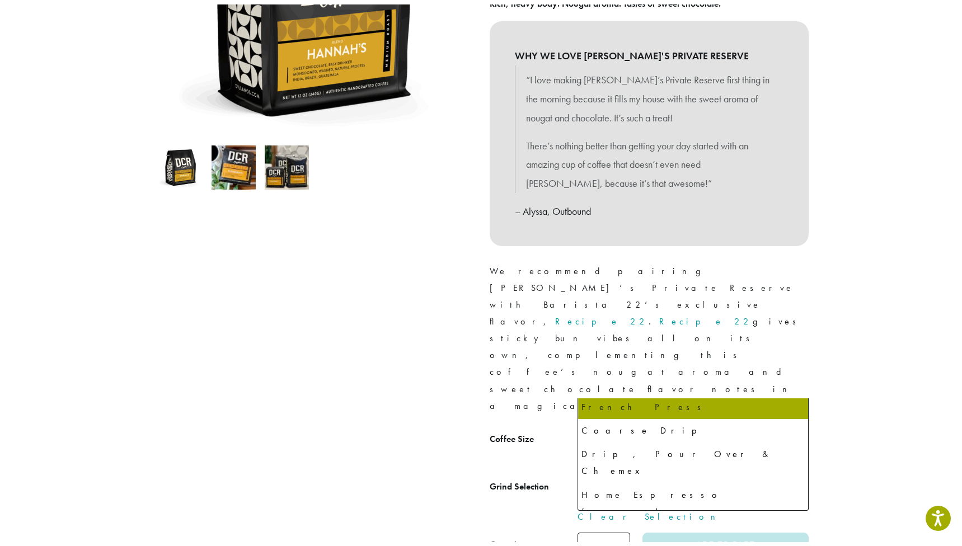
scroll to position [76, 0]
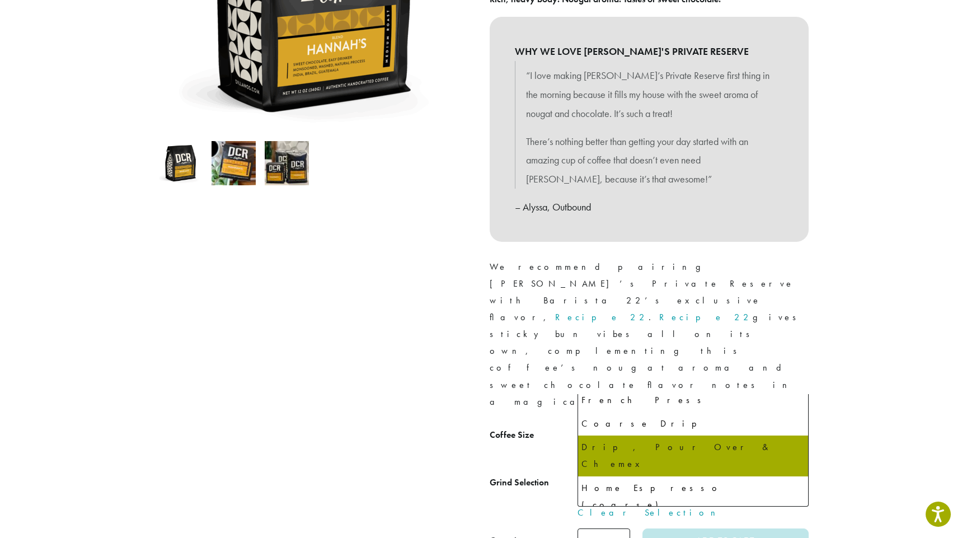
select select "*********"
select select "**********"
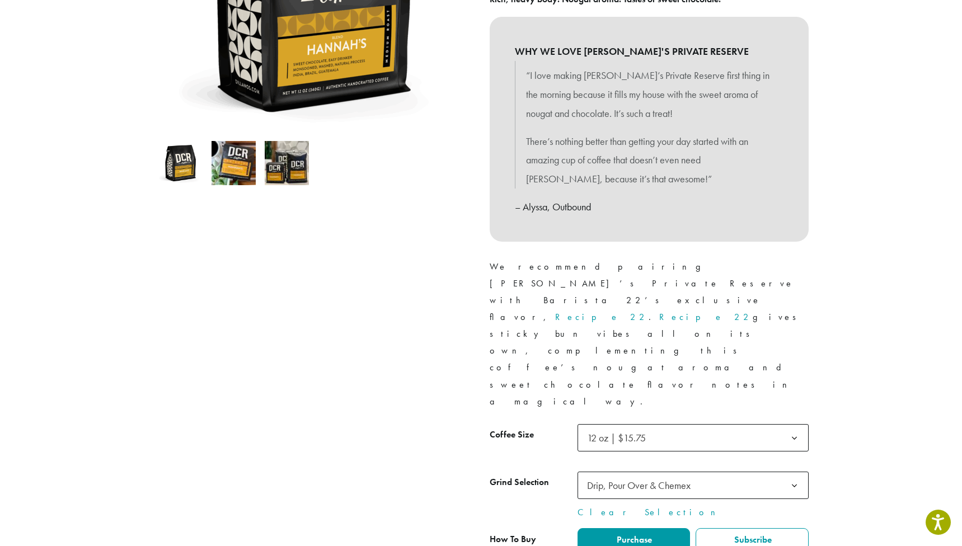
type input "*"
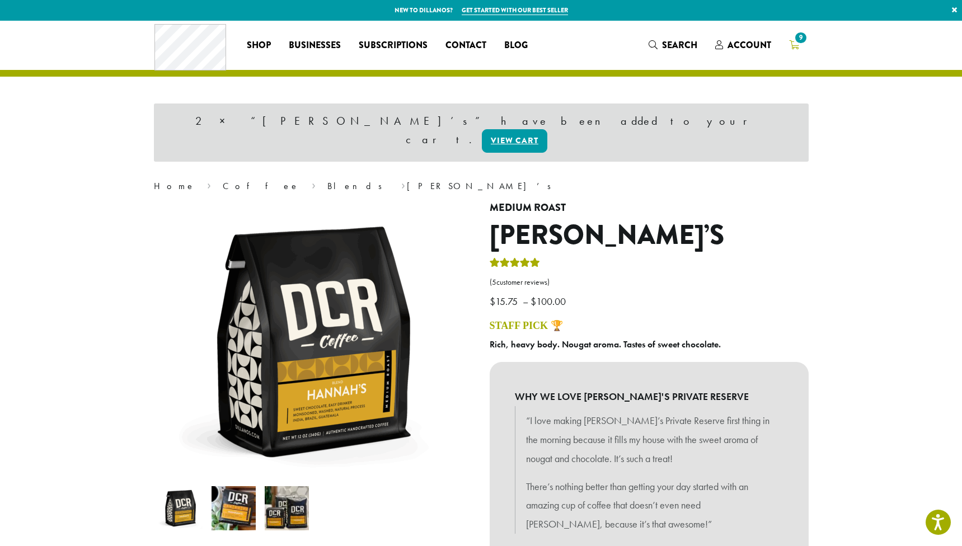
click at [800, 43] on span "9" at bounding box center [800, 37] width 15 height 15
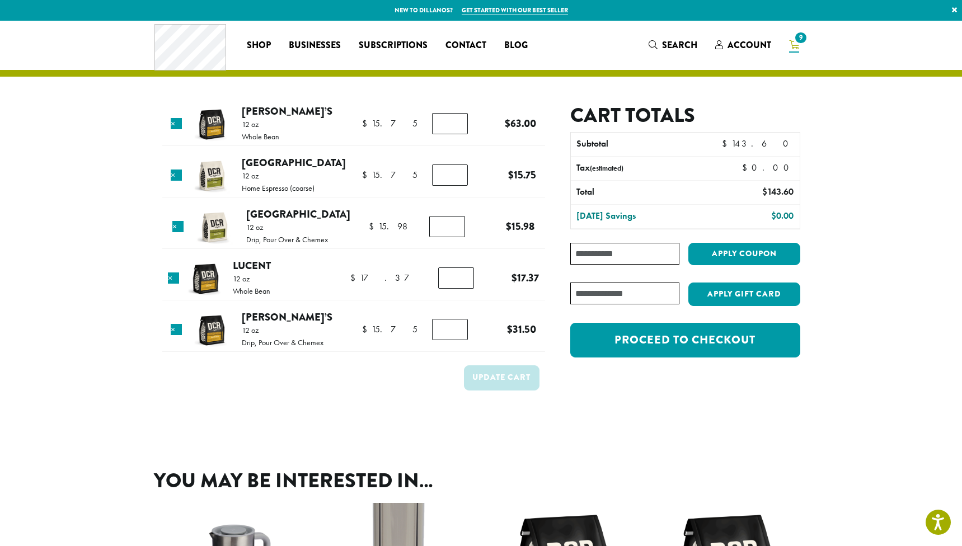
type input "*"
click at [456, 227] on input "*" at bounding box center [447, 226] width 36 height 21
click at [527, 381] on button "Update cart" at bounding box center [502, 377] width 76 height 25
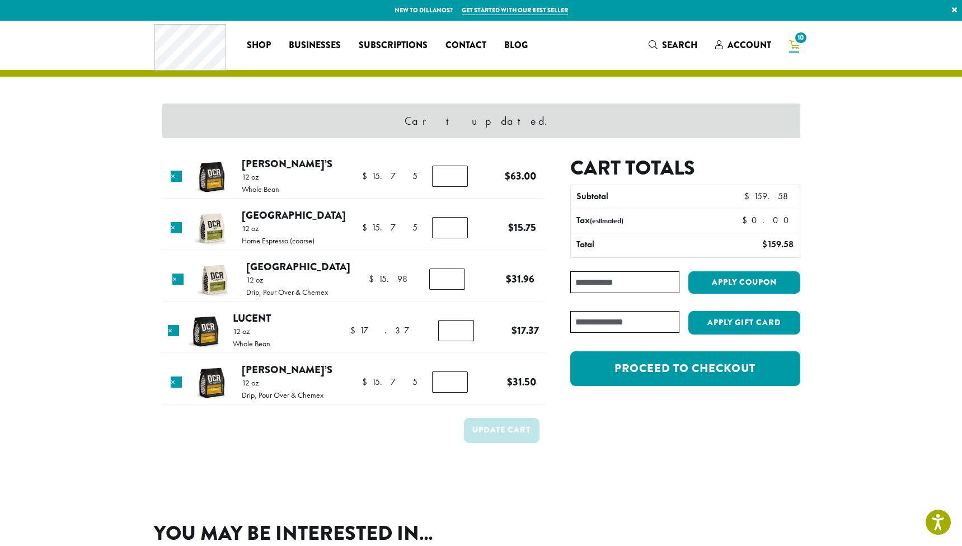
click at [625, 276] on input "Coupon:" at bounding box center [624, 282] width 109 height 22
type input "*********"
click at [712, 279] on button "Apply coupon" at bounding box center [744, 282] width 112 height 23
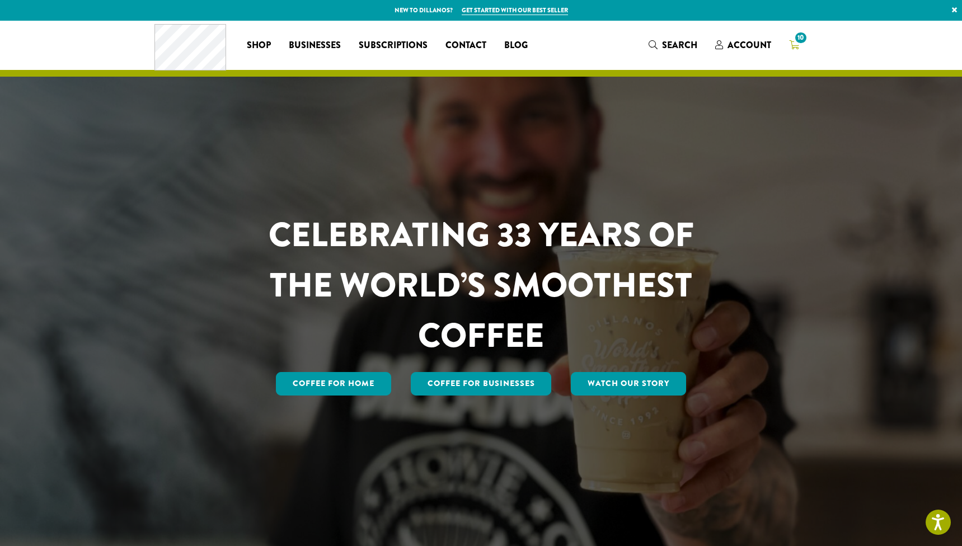
click at [790, 46] on icon "10" at bounding box center [794, 44] width 10 height 9
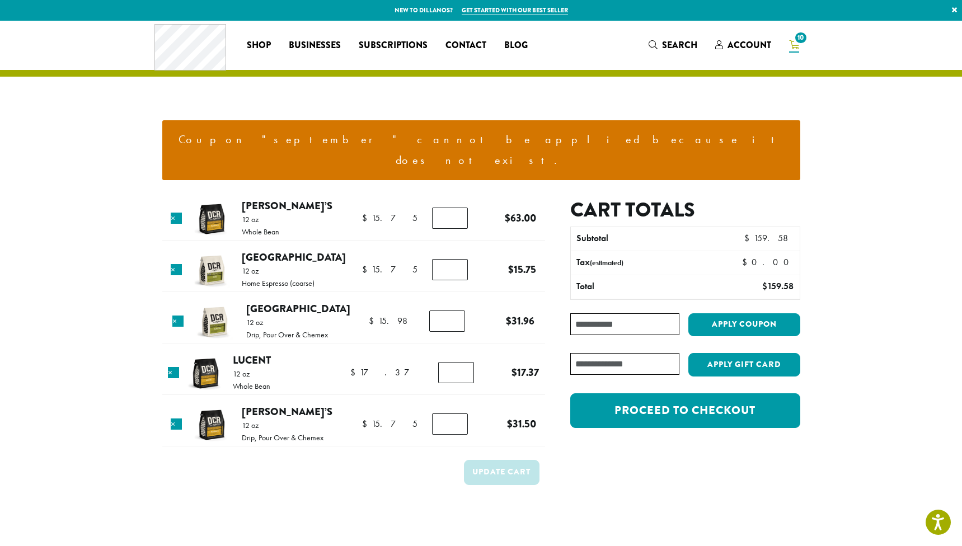
click at [621, 313] on input "Coupon:" at bounding box center [624, 324] width 109 height 22
type input "*******"
click at [743, 313] on button "Apply coupon" at bounding box center [744, 324] width 112 height 23
click at [603, 313] on input "Coupon:" at bounding box center [624, 324] width 109 height 22
type input "*******"
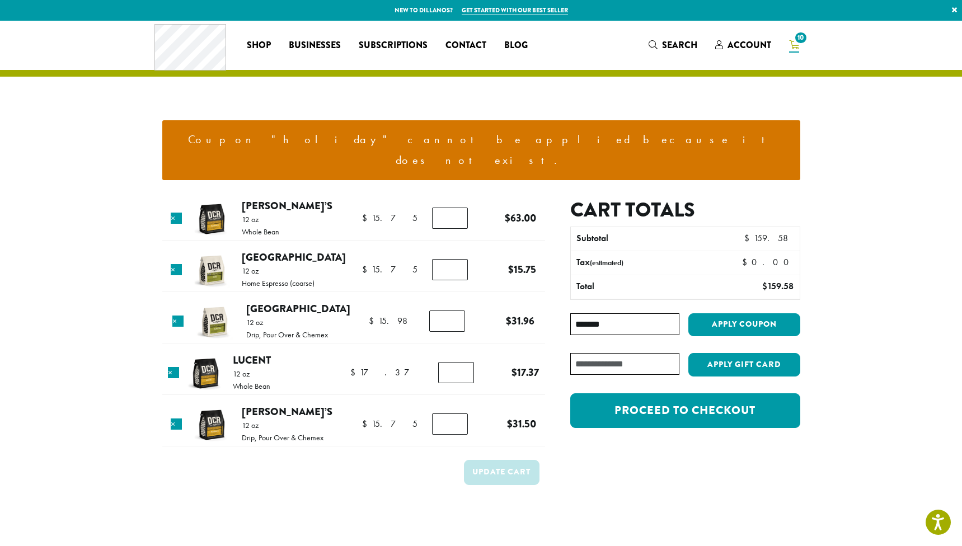
click at [740, 293] on div "Cart totals Subtotal $ 159.58 Tax (estimated) $ 0.00 Total $ 159.58 Coupon: ***…" at bounding box center [684, 319] width 229 height 242
click at [740, 313] on button "Apply coupon" at bounding box center [744, 324] width 112 height 23
click at [634, 313] on input "Coupon:" at bounding box center [624, 324] width 109 height 22
type input "****"
click at [767, 313] on button "Apply coupon" at bounding box center [744, 324] width 112 height 23
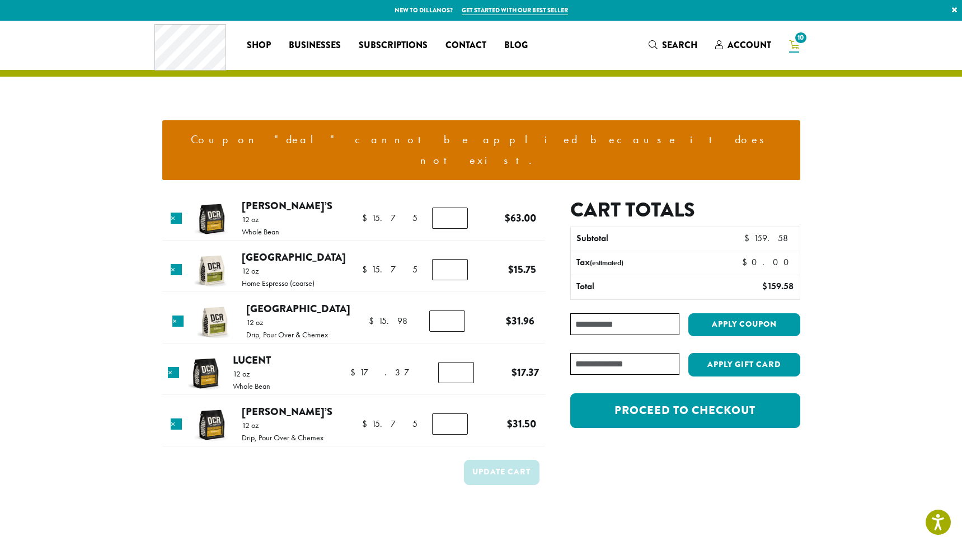
click at [591, 313] on input "Coupon:" at bounding box center [624, 324] width 109 height 22
type input "*****"
click at [775, 313] on button "Apply coupon" at bounding box center [744, 324] width 112 height 23
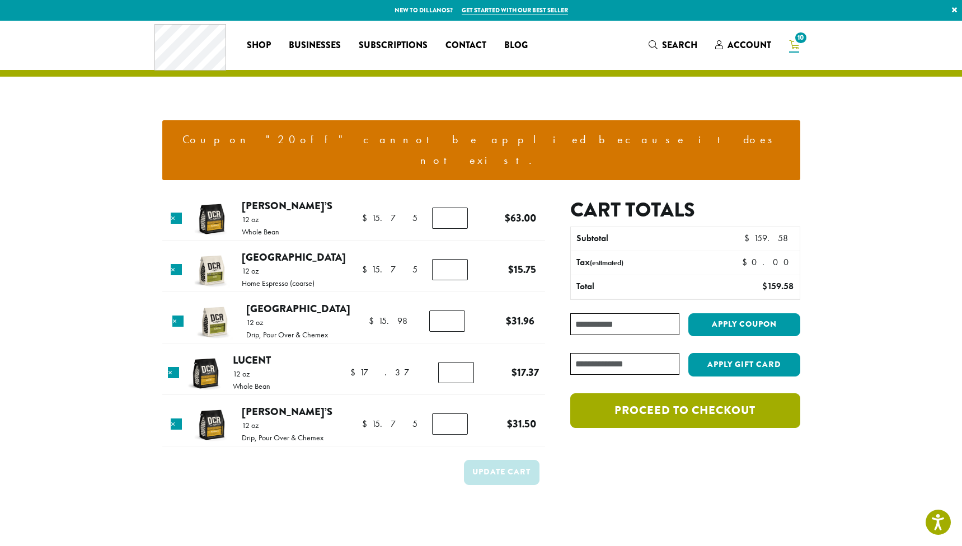
click at [621, 397] on link "Proceed to checkout" at bounding box center [684, 410] width 229 height 35
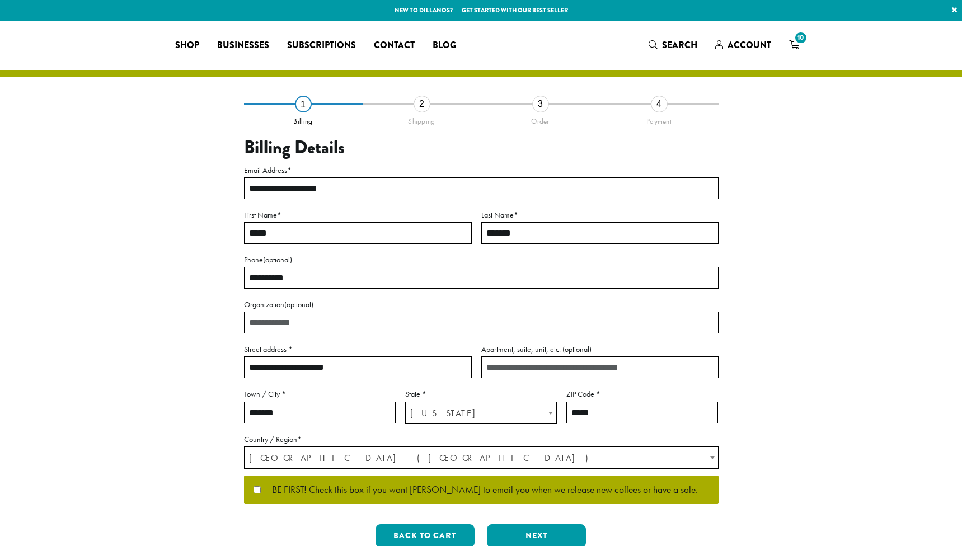
select select "**"
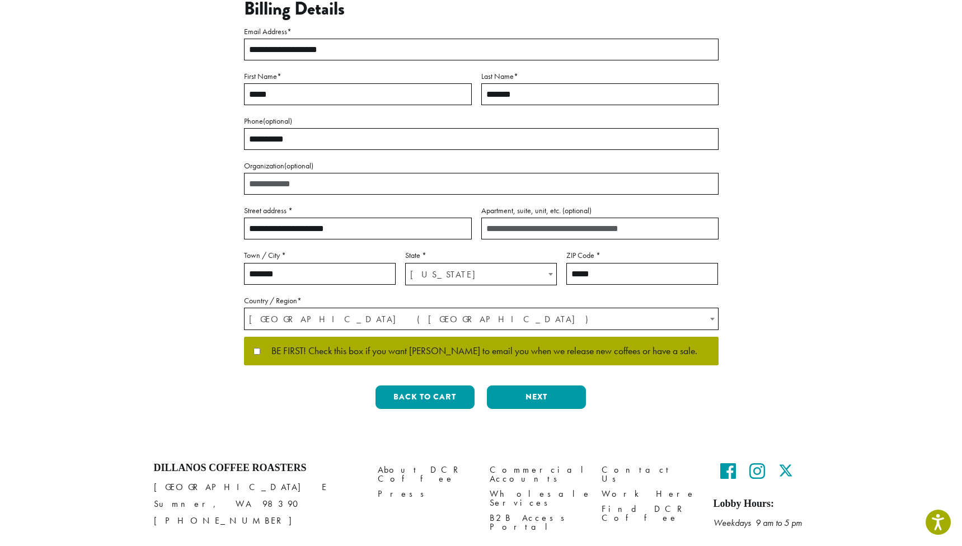
scroll to position [146, 0]
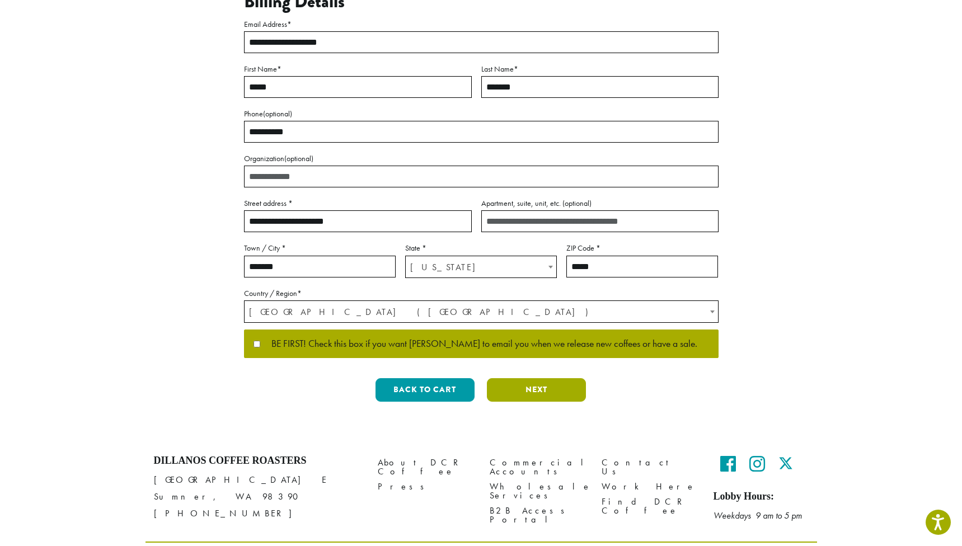
click at [542, 383] on button "Next" at bounding box center [536, 390] width 99 height 24
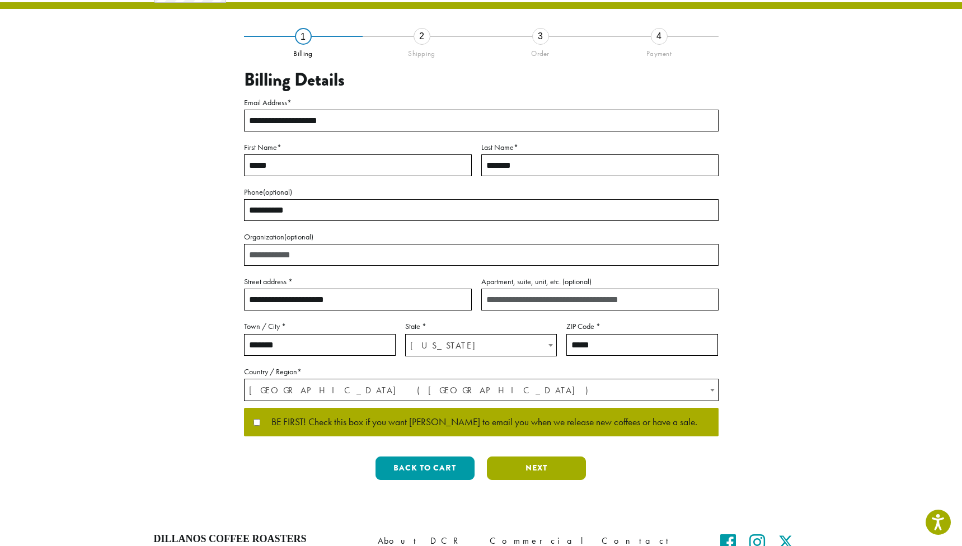
scroll to position [0, 0]
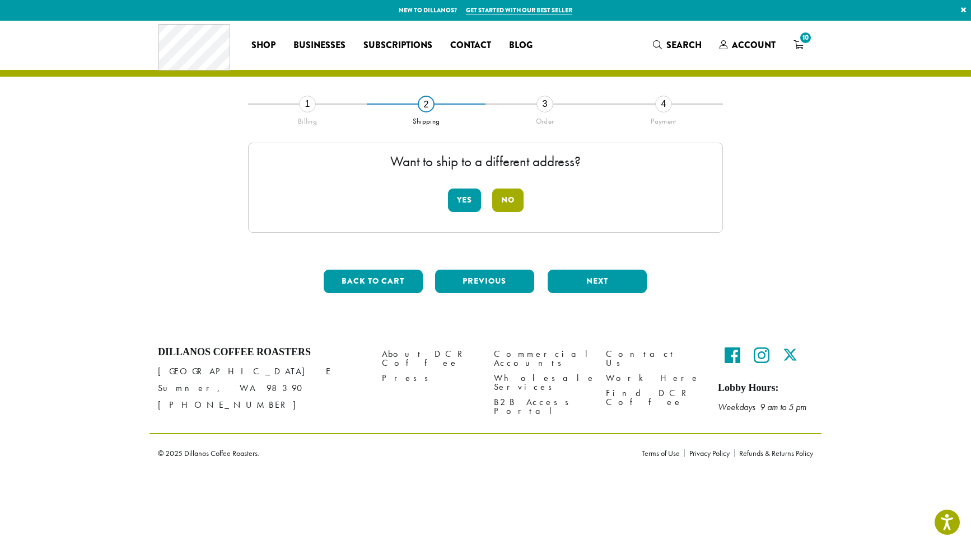
click at [513, 197] on button "No" at bounding box center [507, 201] width 31 height 24
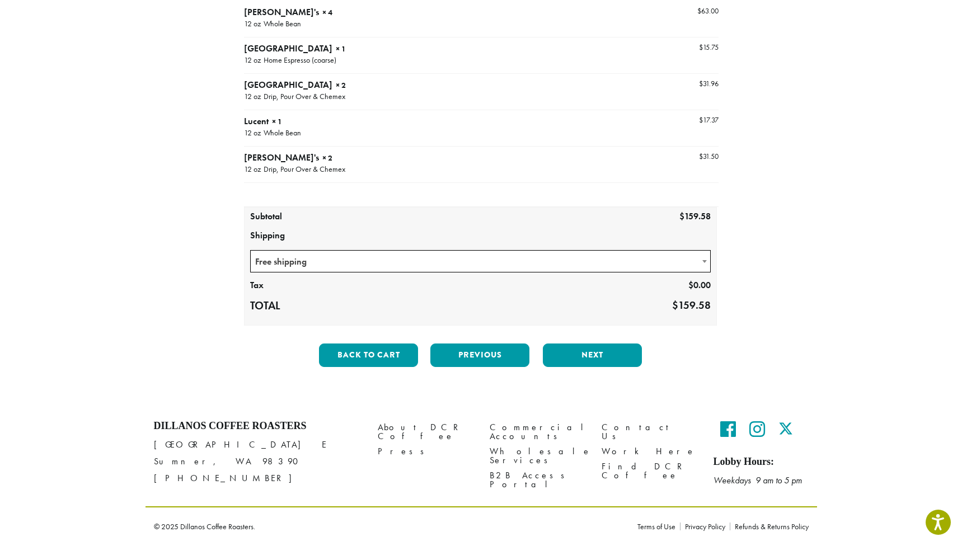
scroll to position [165, 0]
click at [577, 355] on button "Next" at bounding box center [592, 356] width 99 height 24
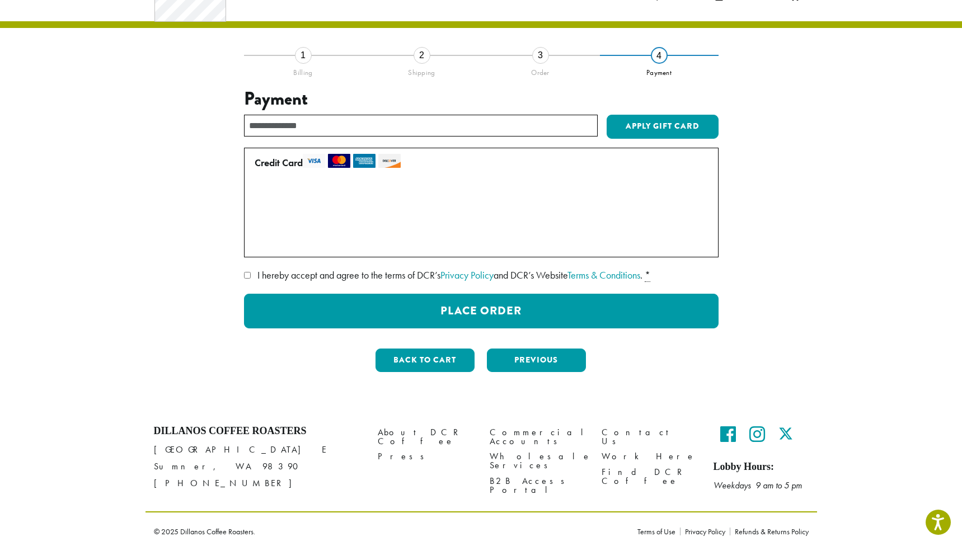
scroll to position [41, 0]
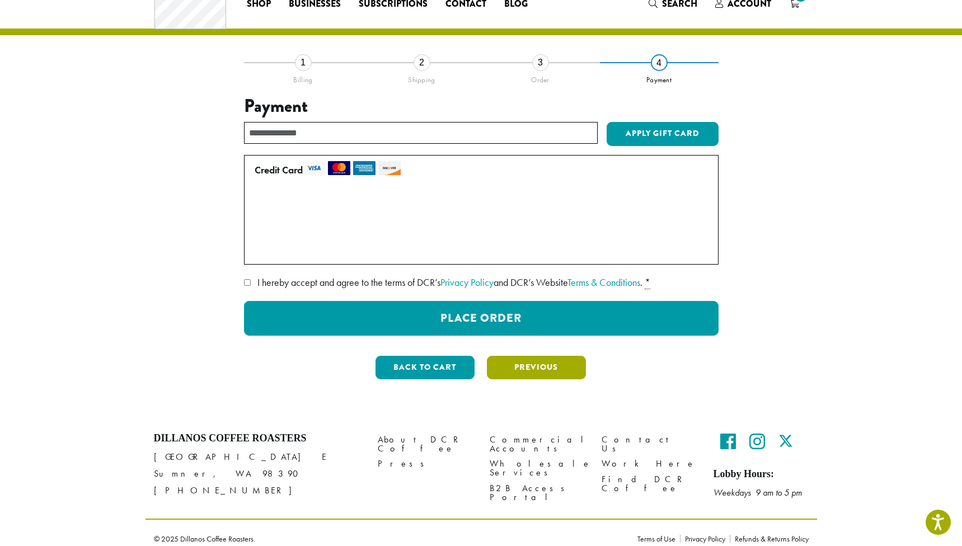
click at [536, 366] on button "Previous" at bounding box center [536, 368] width 99 height 24
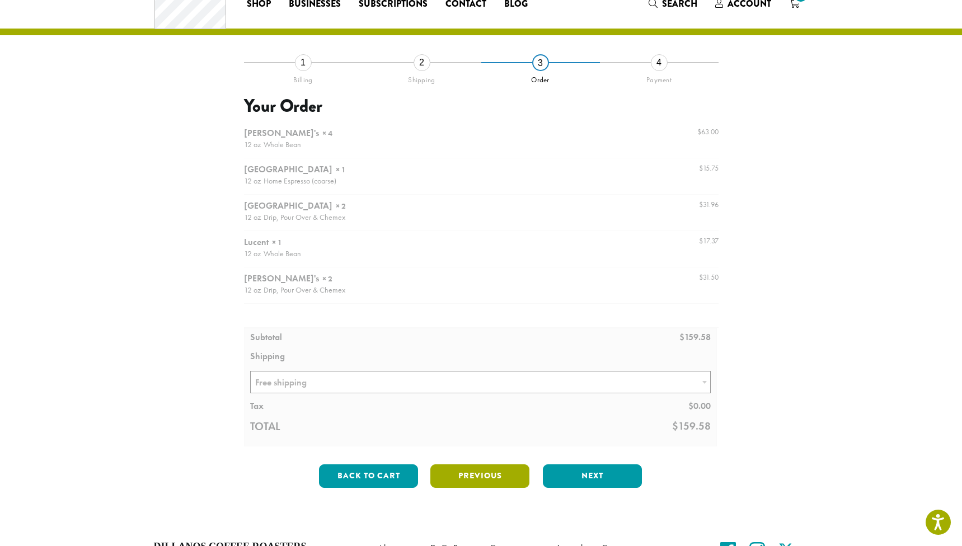
click at [494, 478] on button "Previous" at bounding box center [479, 477] width 99 height 24
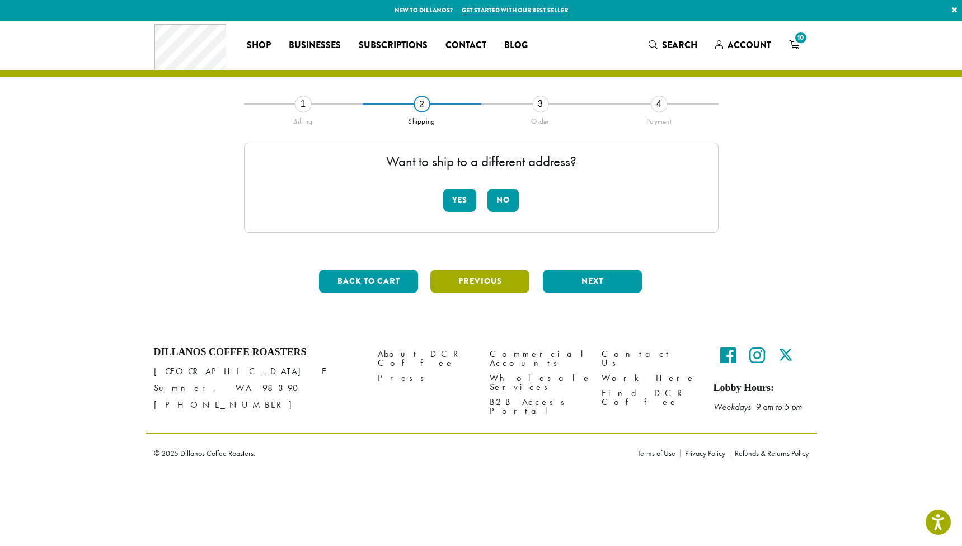
scroll to position [0, 0]
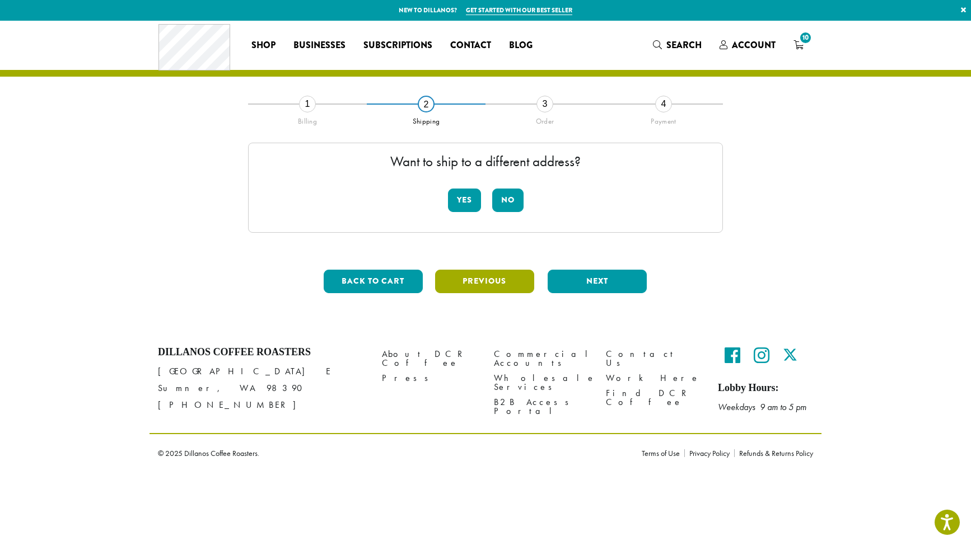
click at [484, 282] on button "Previous" at bounding box center [484, 282] width 99 height 24
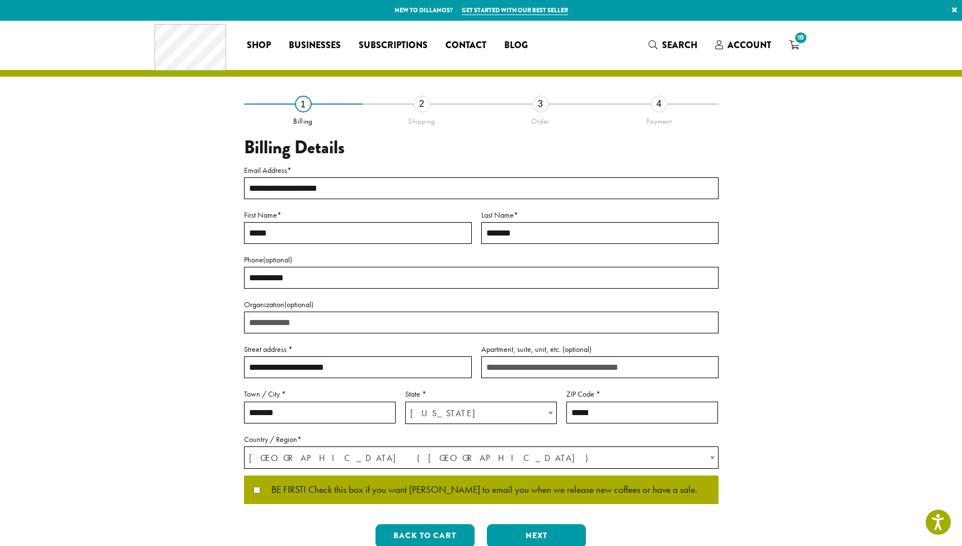
scroll to position [109, 0]
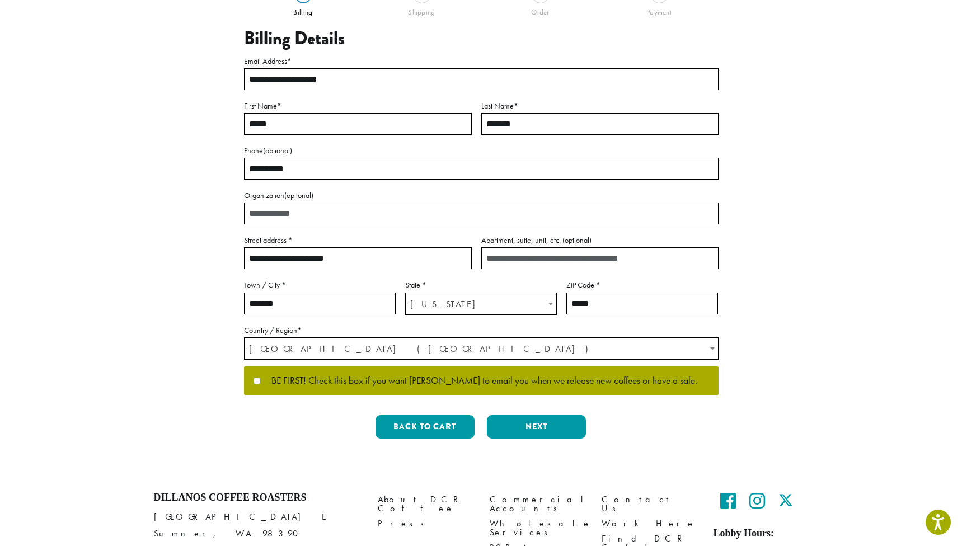
click at [536, 425] on button "Next" at bounding box center [536, 427] width 99 height 24
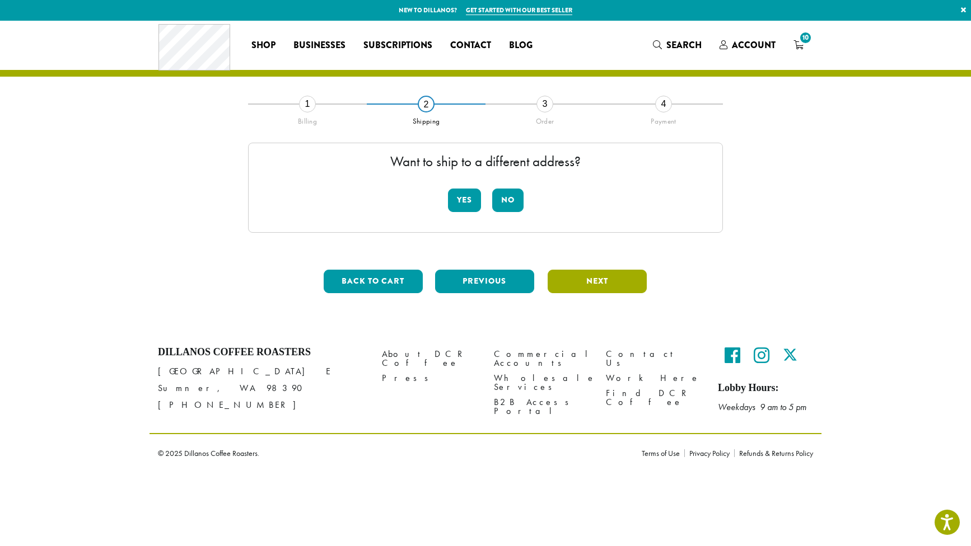
click at [600, 284] on button "Next" at bounding box center [596, 282] width 99 height 24
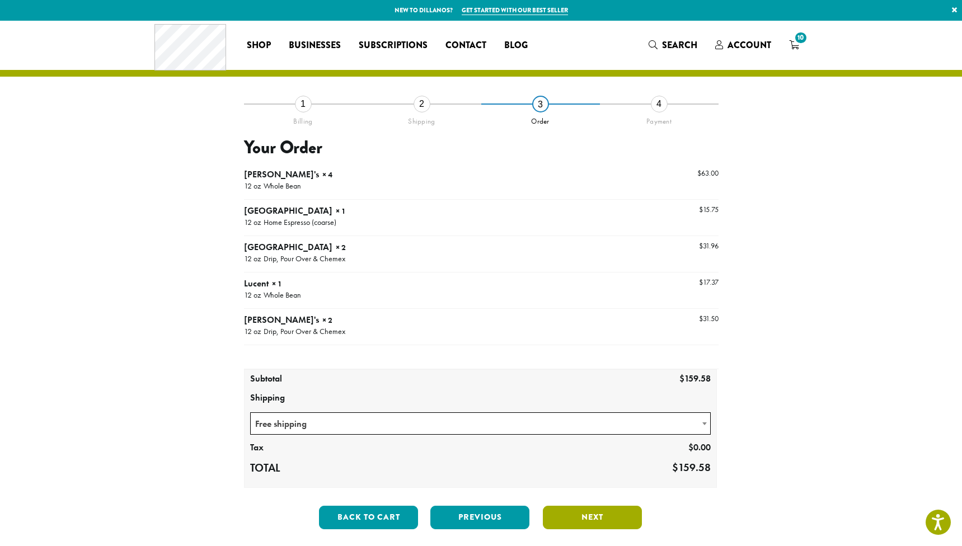
click at [591, 518] on button "Next" at bounding box center [592, 518] width 99 height 24
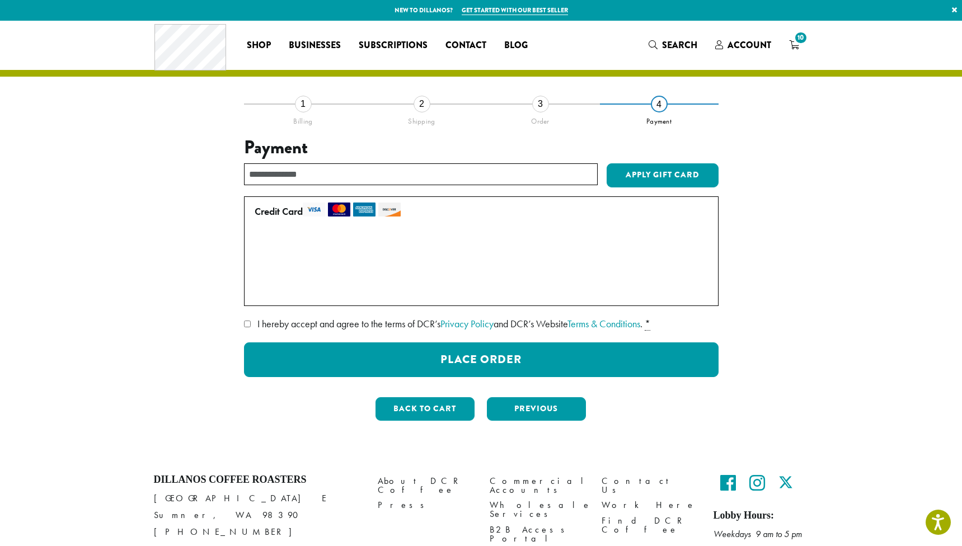
click at [465, 360] on button "Place Order" at bounding box center [481, 360] width 475 height 35
